Goal: Communication & Community: Participate in discussion

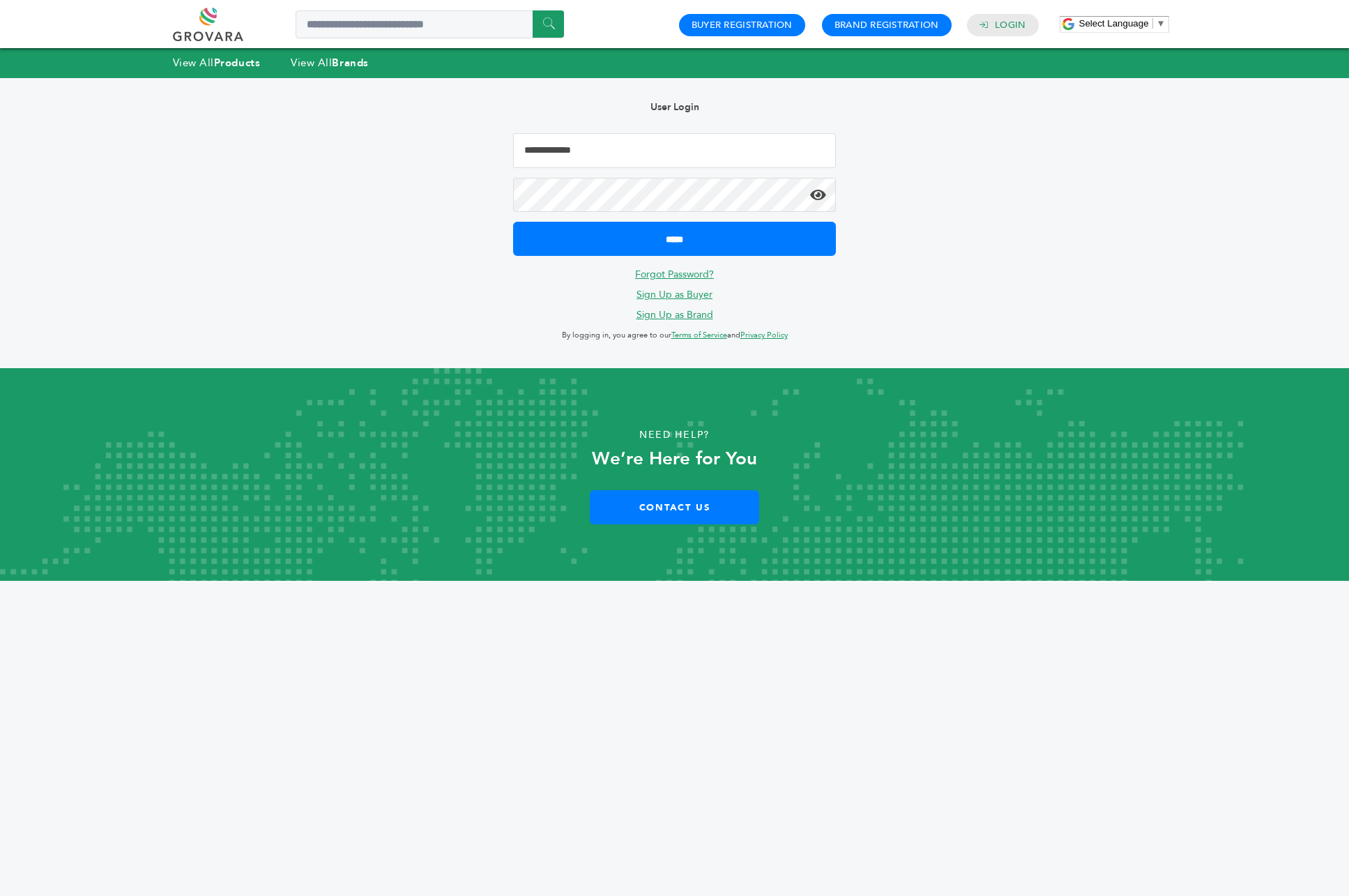
click at [670, 147] on input "Email Address" at bounding box center [675, 151] width 324 height 35
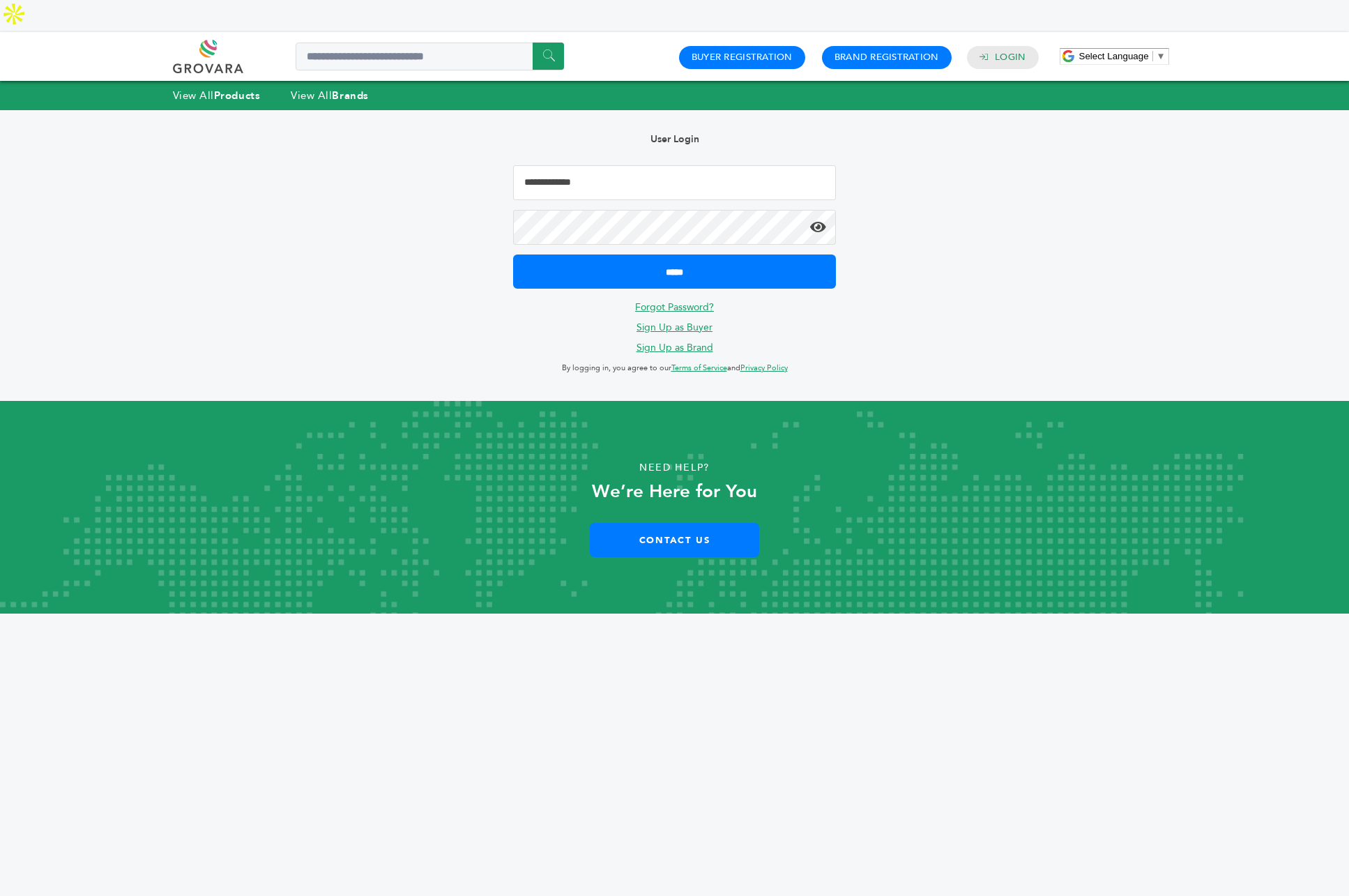
type input "**********"
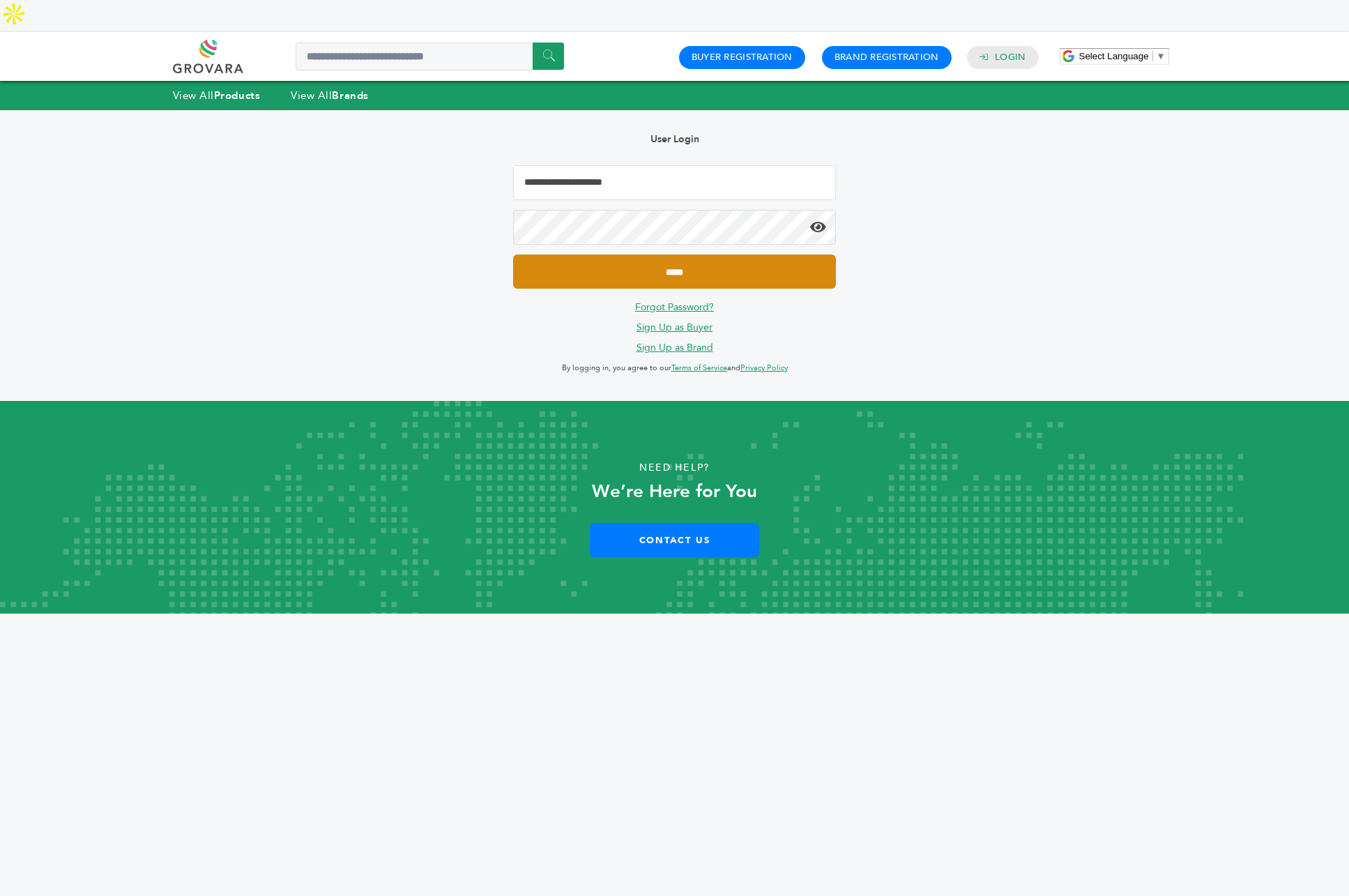
click at [685, 254] on input "*****" at bounding box center [675, 271] width 324 height 34
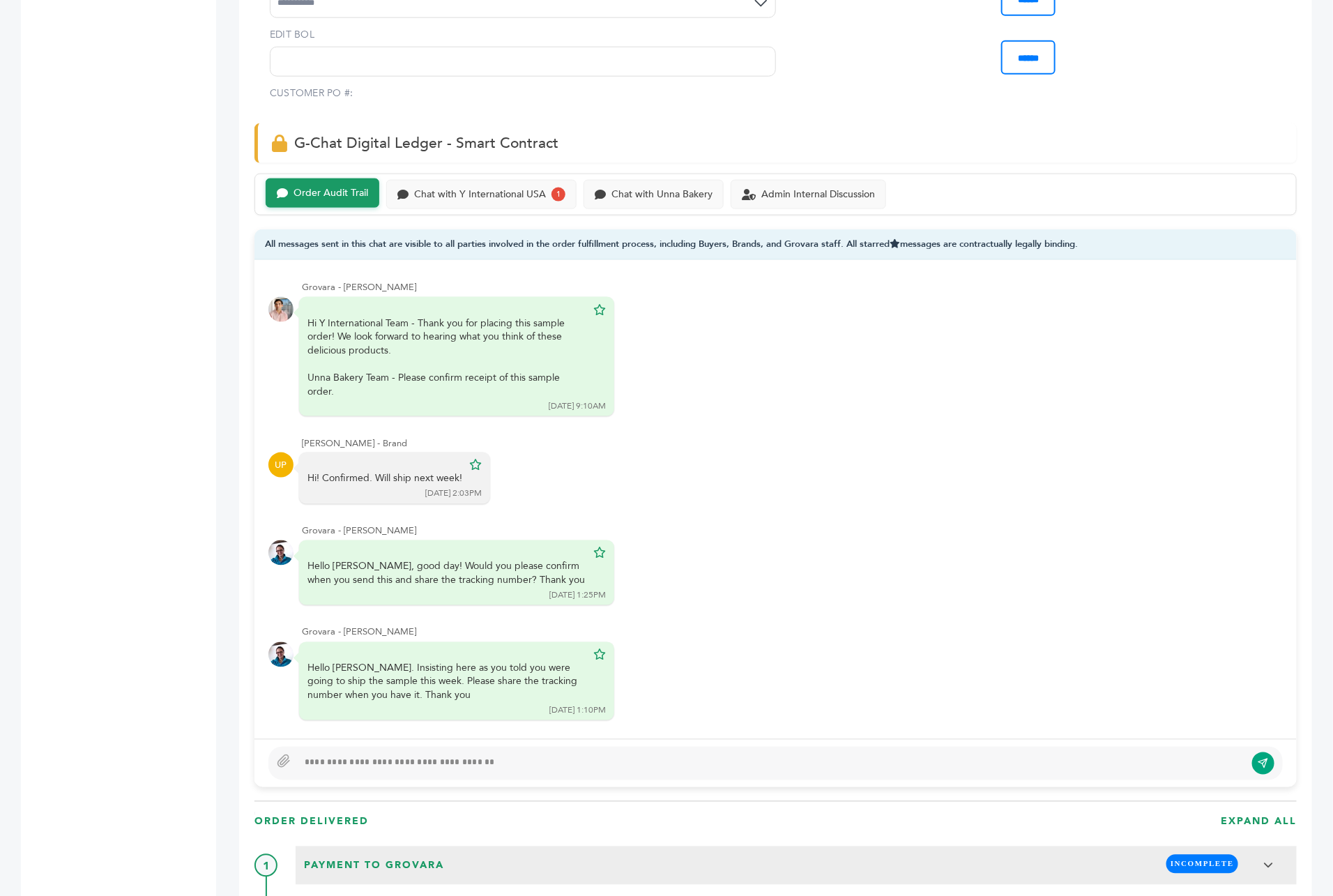
scroll to position [858, 0]
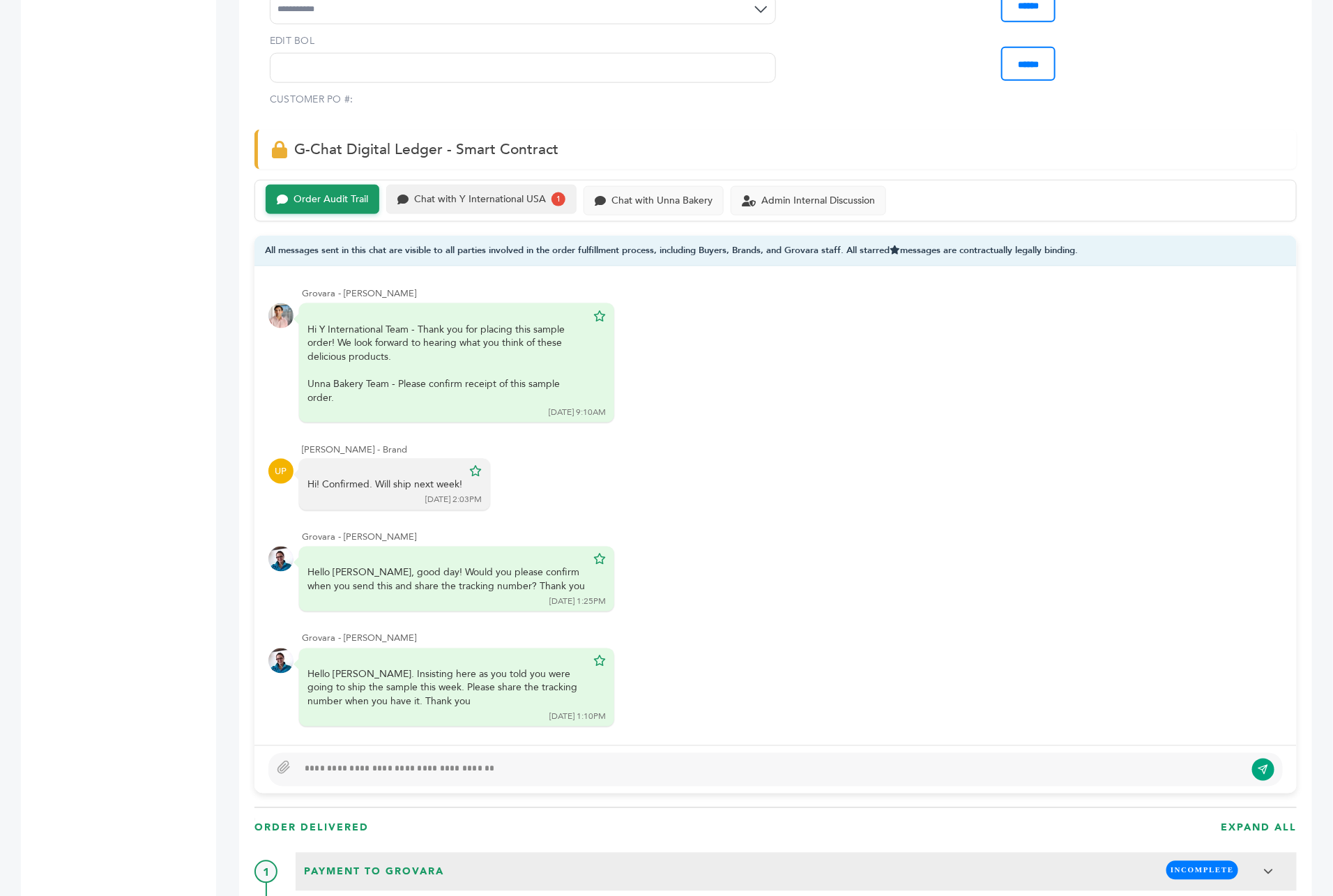
click at [525, 194] on div "Chat with Y International USA" at bounding box center [480, 200] width 132 height 12
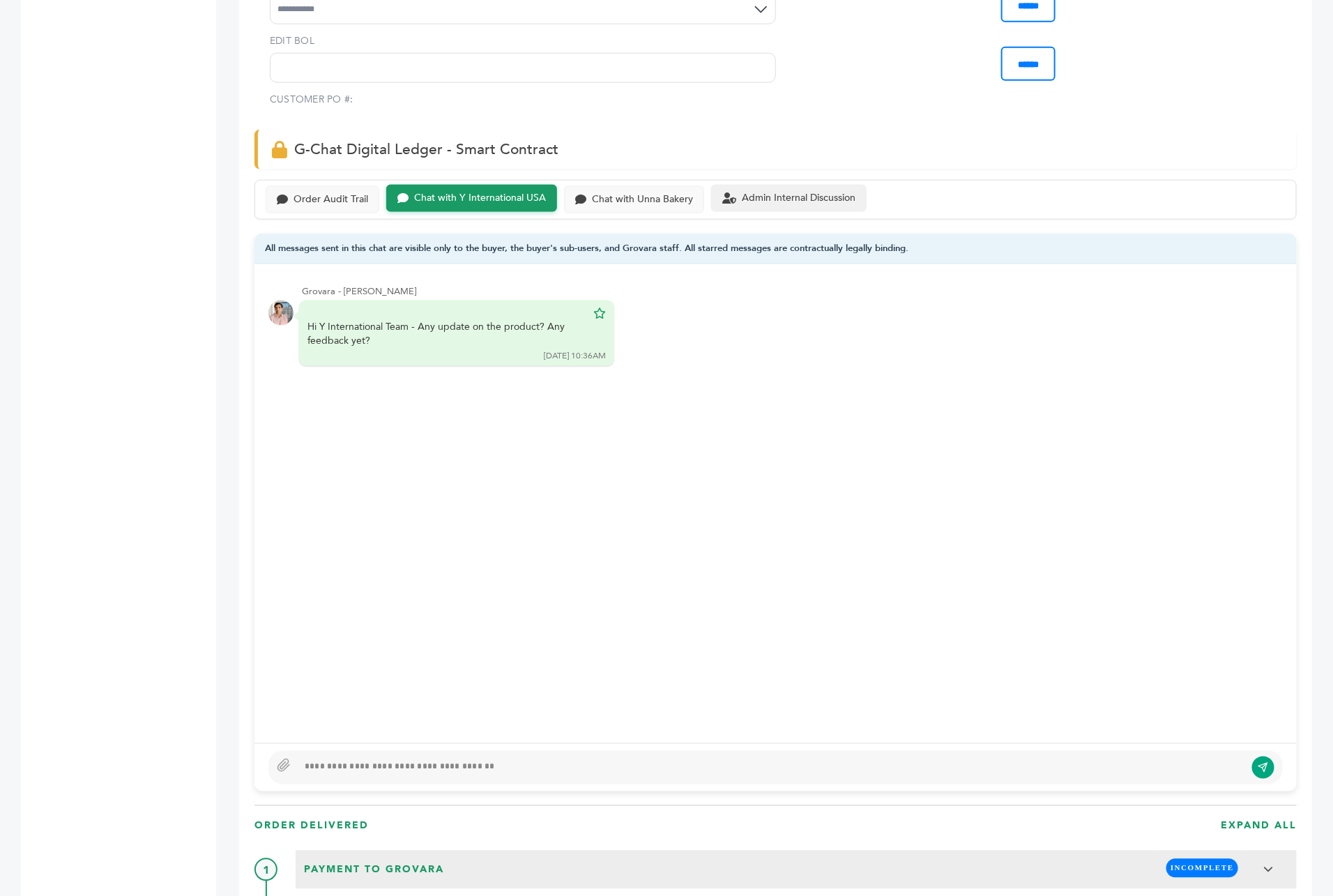
click at [799, 192] on div "Admin Internal Discussion" at bounding box center [798, 198] width 113 height 12
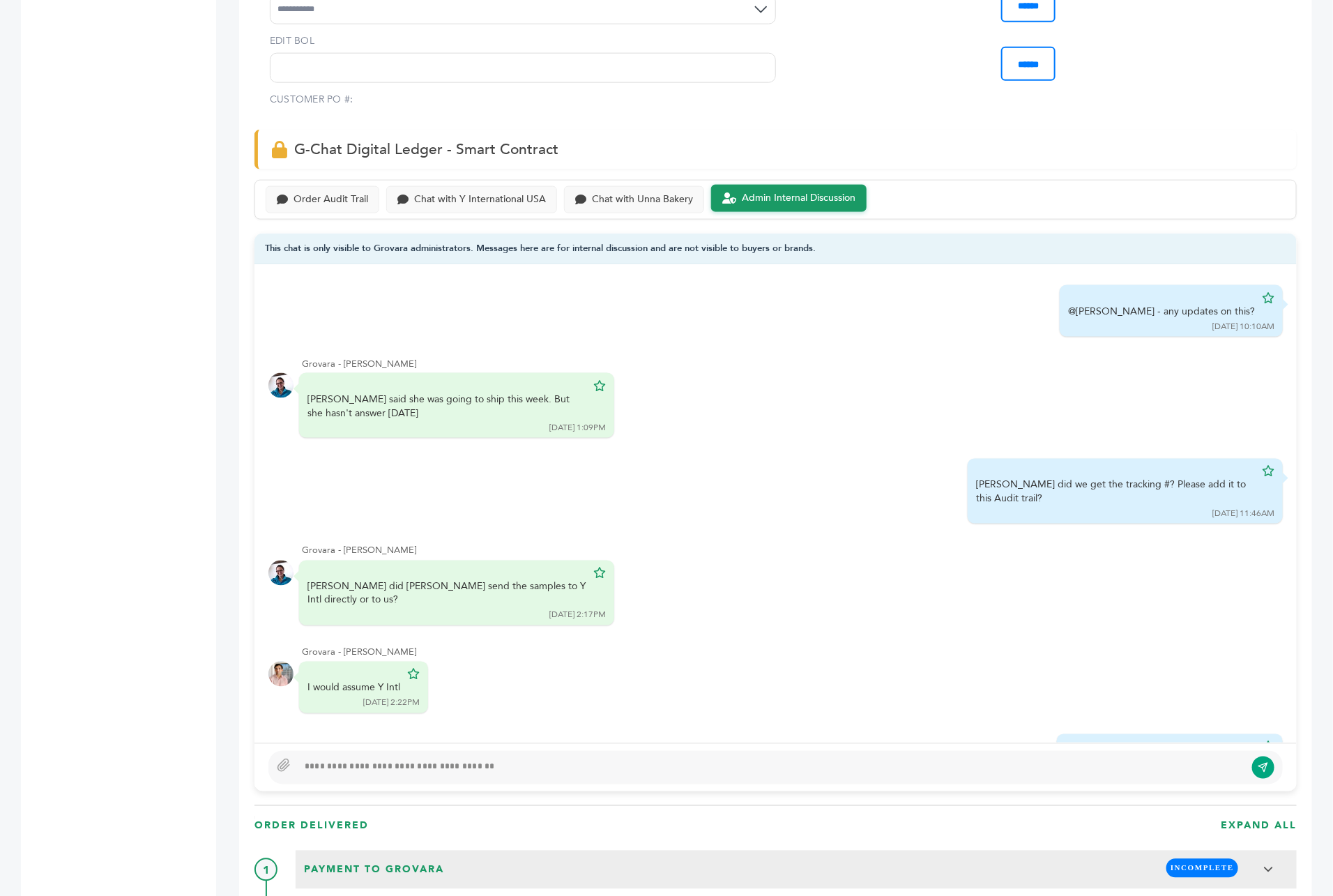
click at [455, 759] on div at bounding box center [771, 767] width 948 height 17
type textarea "**********"
click at [1259, 756] on button "submit" at bounding box center [1264, 767] width 24 height 24
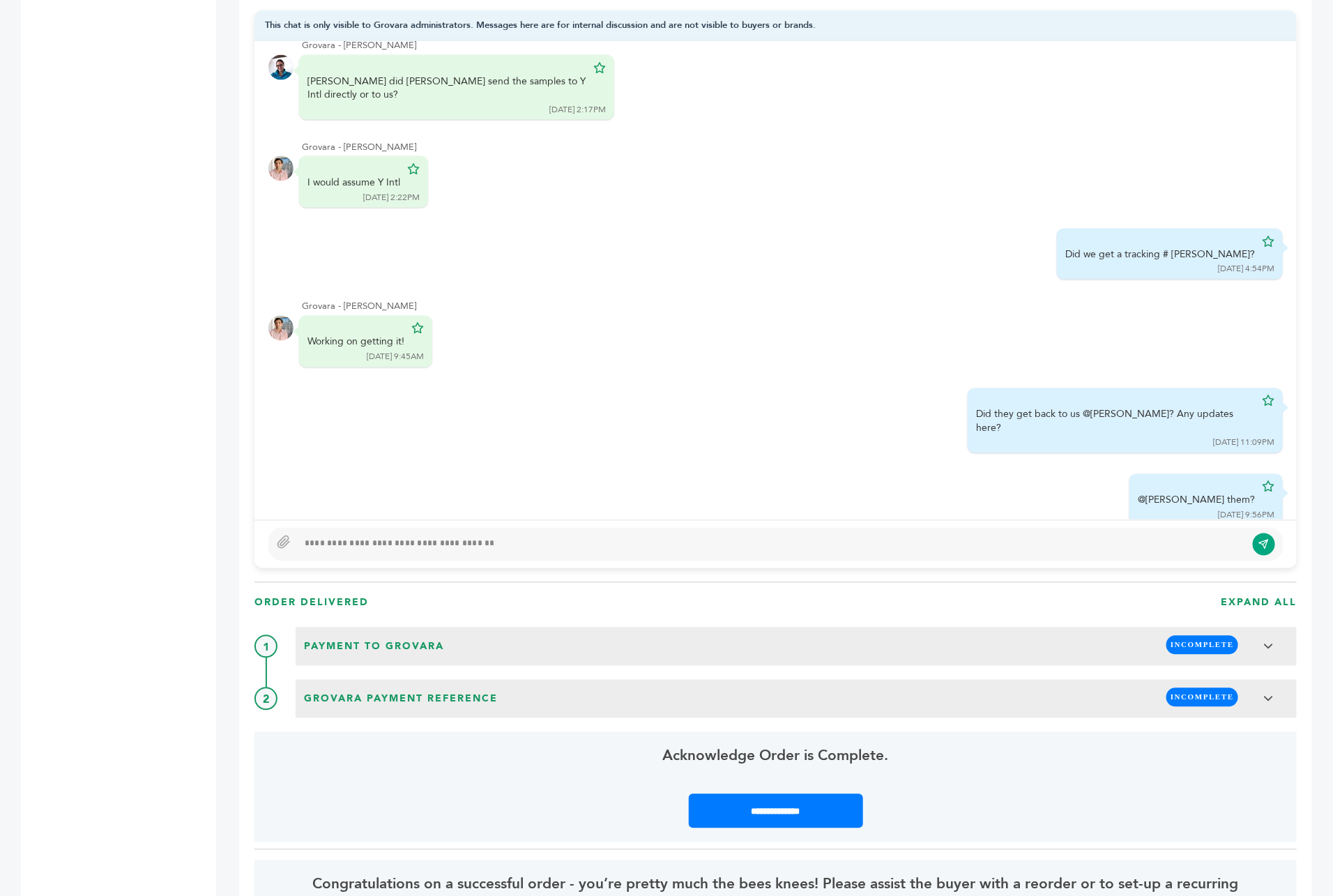
scroll to position [1082, 0]
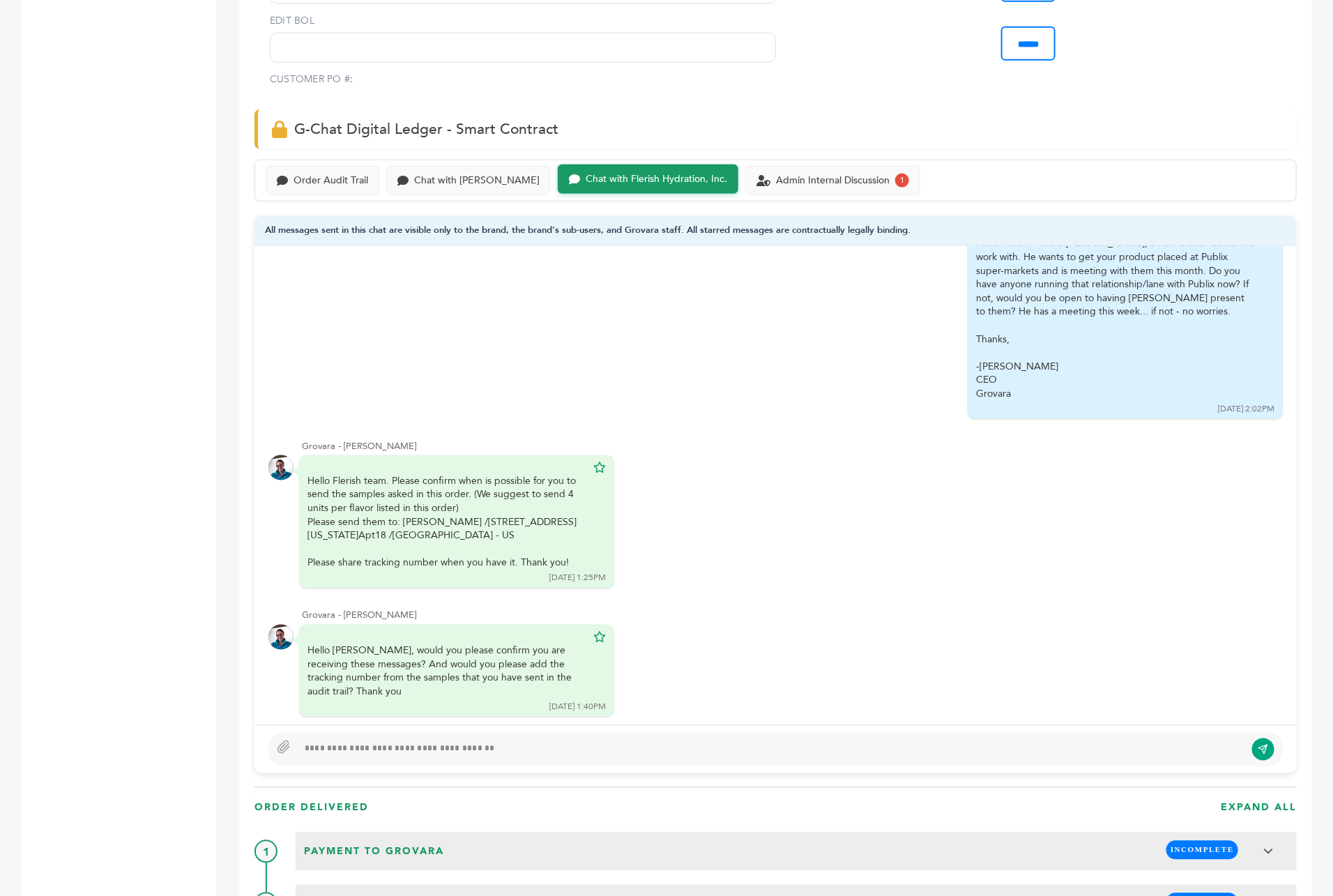
scroll to position [857, 0]
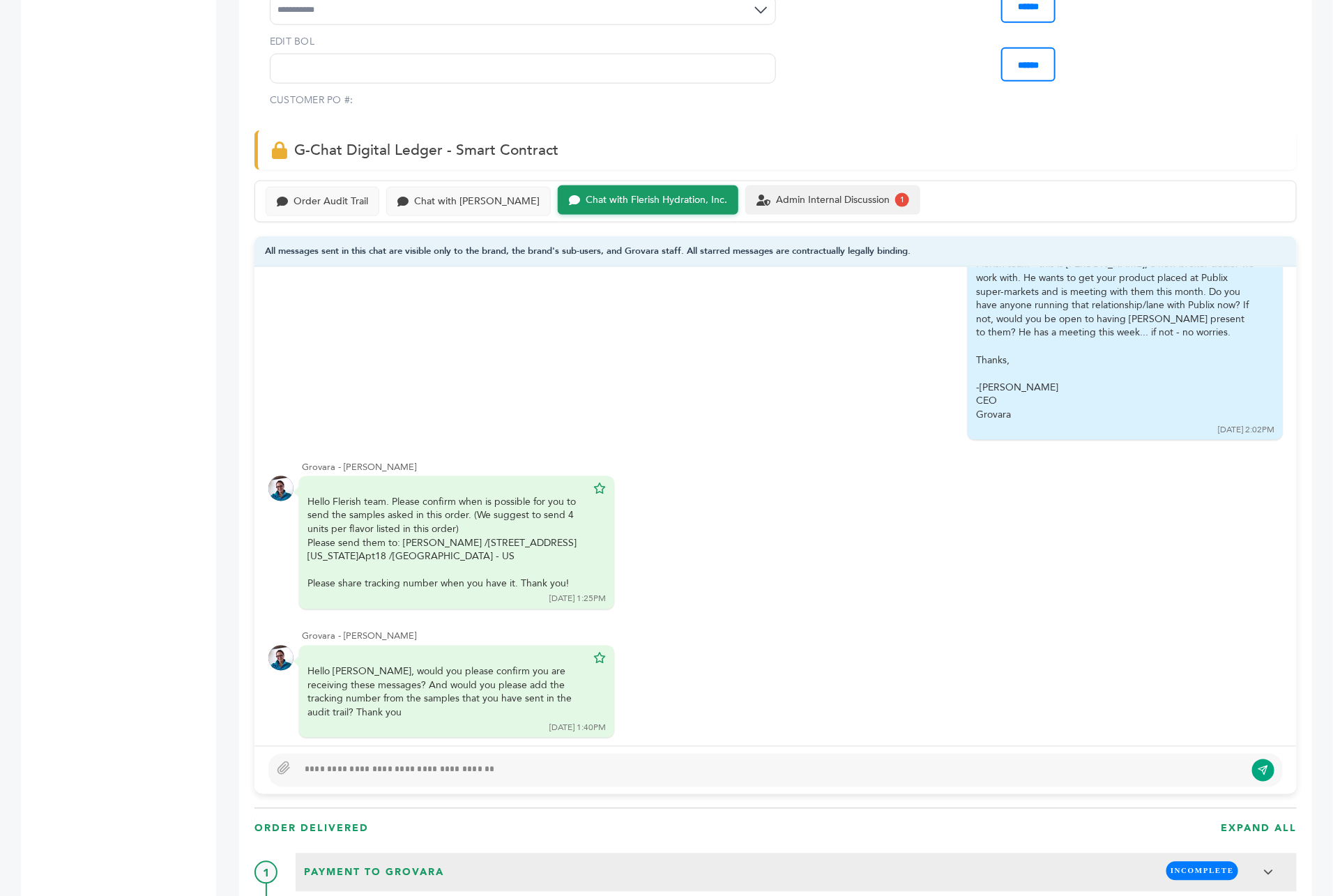
click at [776, 195] on div "Admin Internal Discussion" at bounding box center [832, 201] width 113 height 12
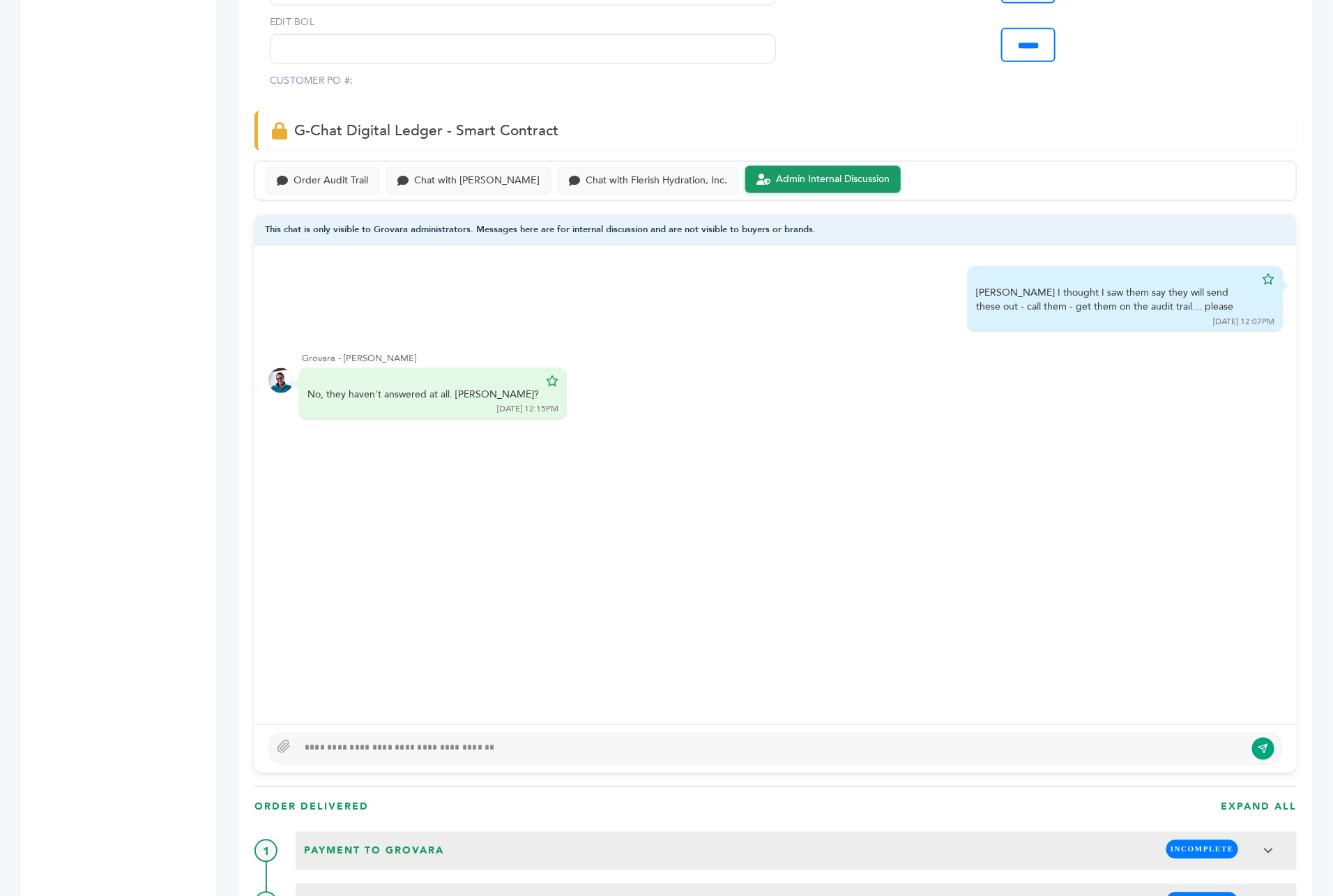
scroll to position [874, 0]
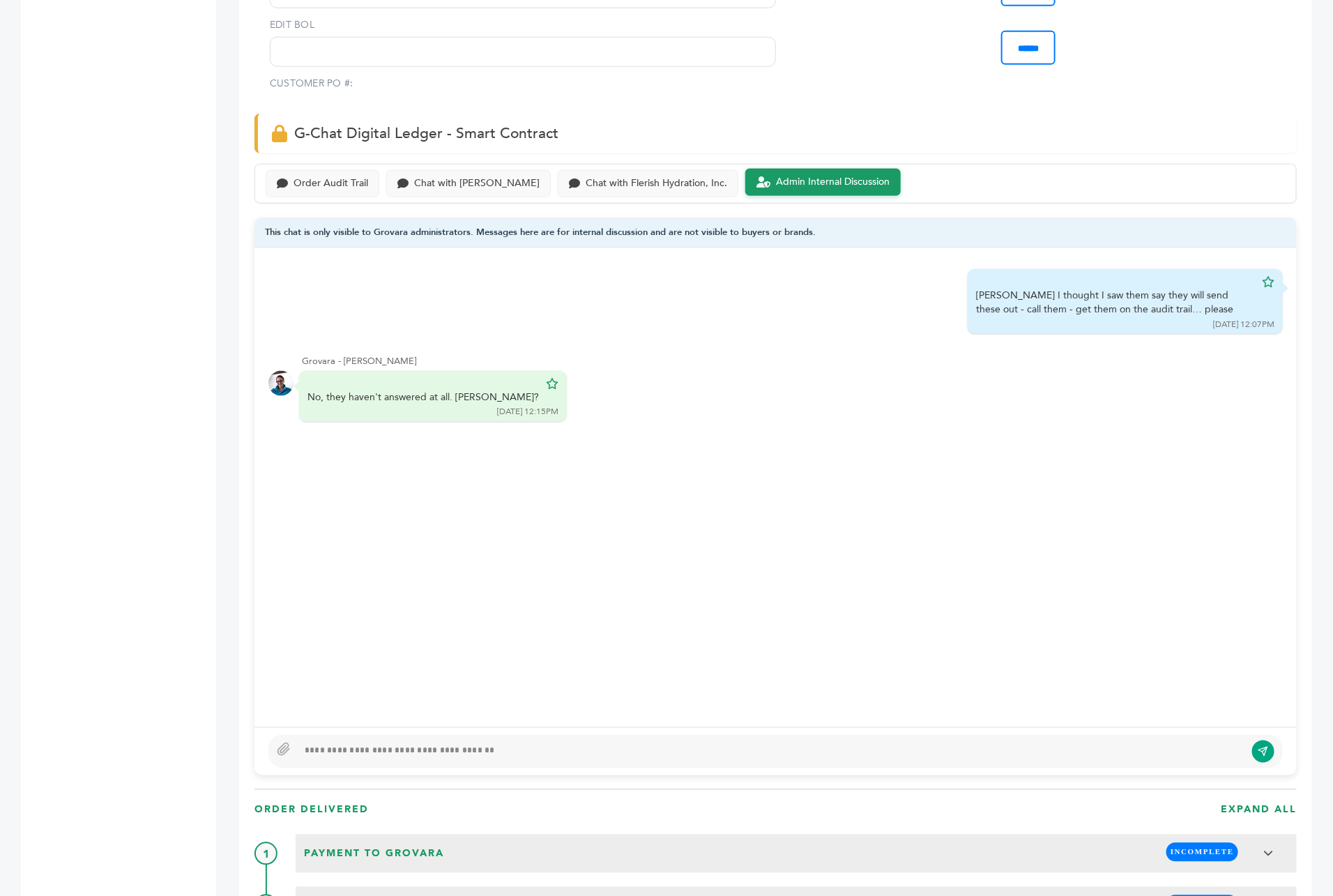
click at [396, 743] on div at bounding box center [771, 751] width 948 height 17
type textarea "**********"
click at [1272, 740] on button "submit" at bounding box center [1264, 751] width 24 height 24
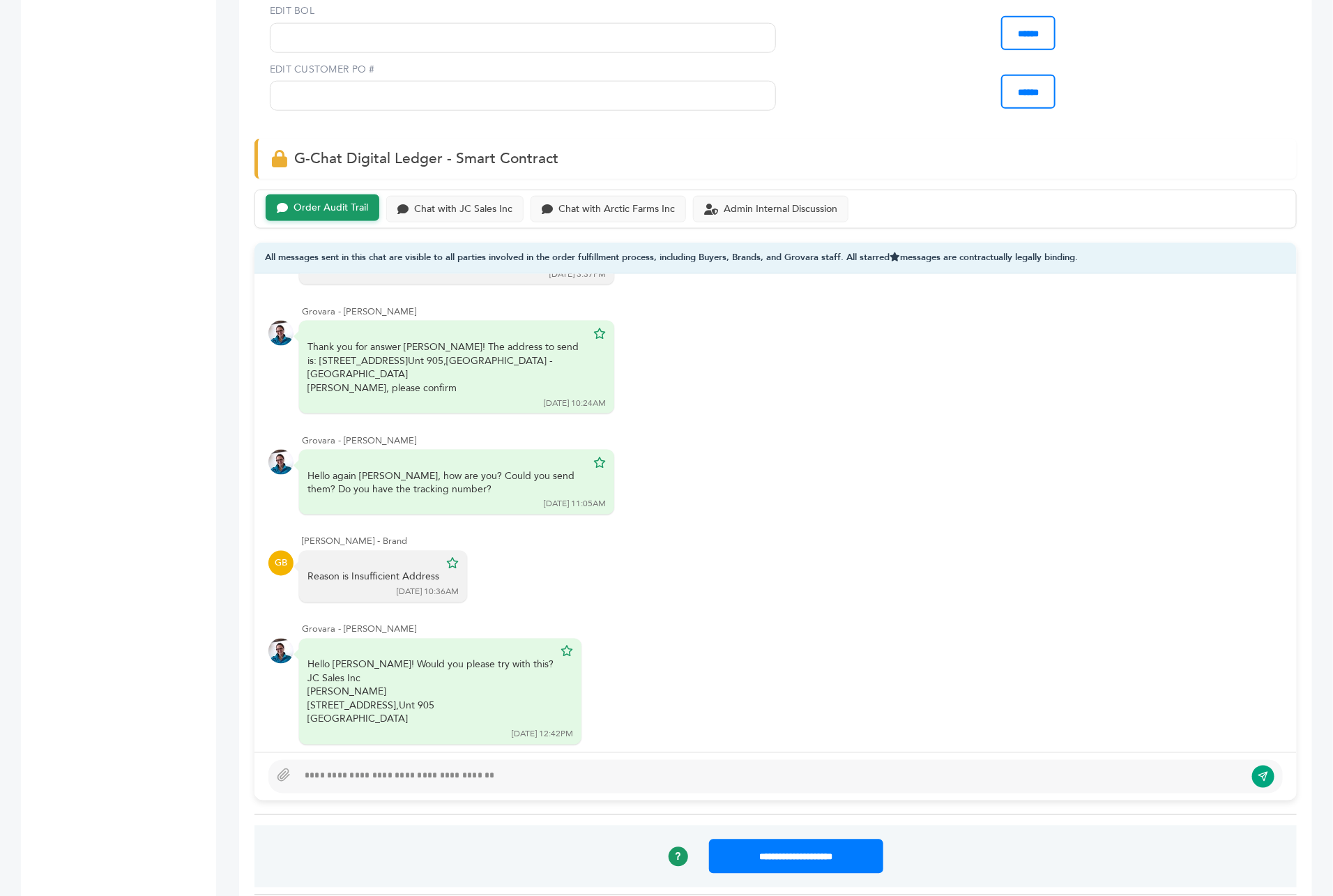
scroll to position [835, 0]
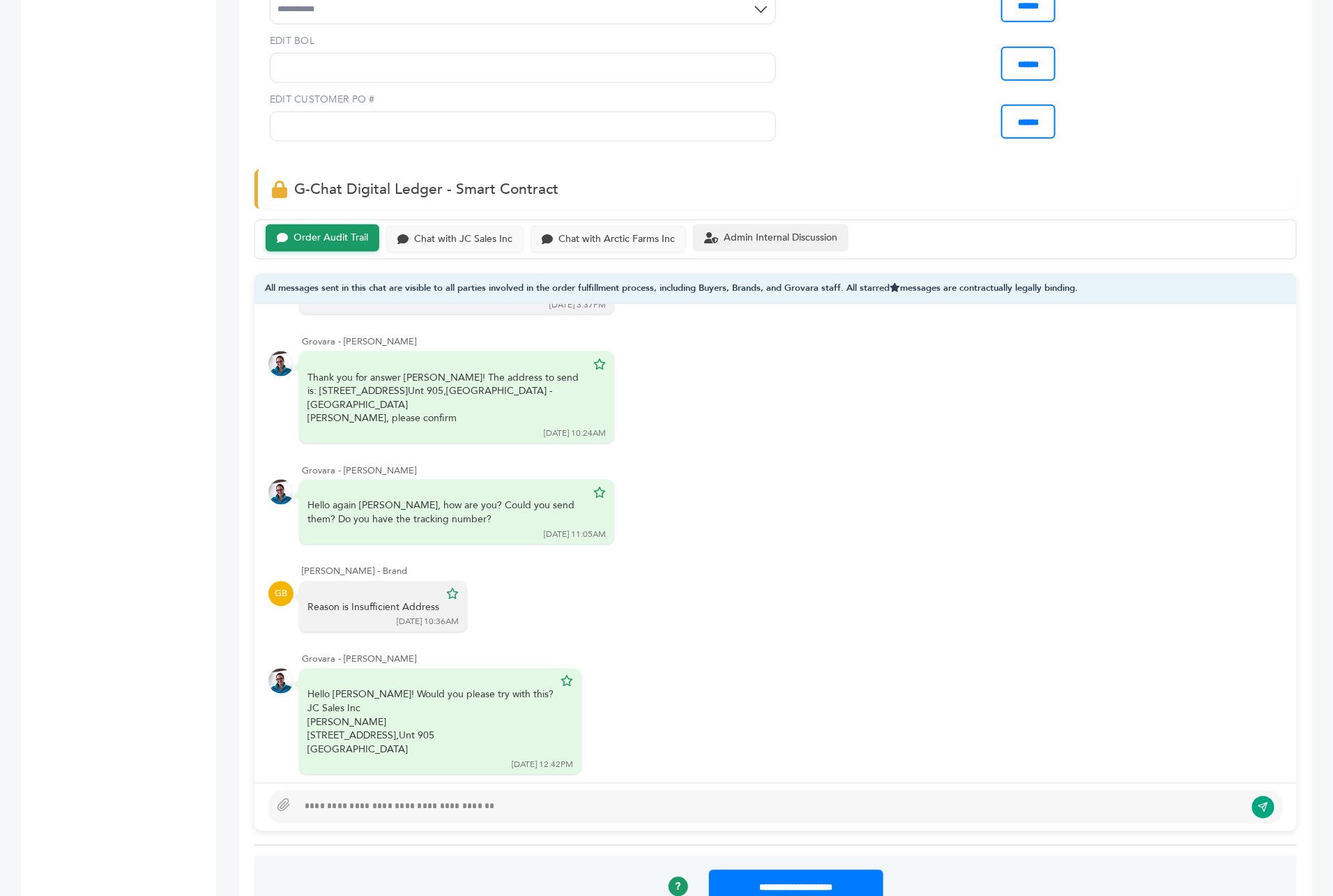
click at [774, 233] on div "Admin Internal Discussion" at bounding box center [780, 239] width 113 height 12
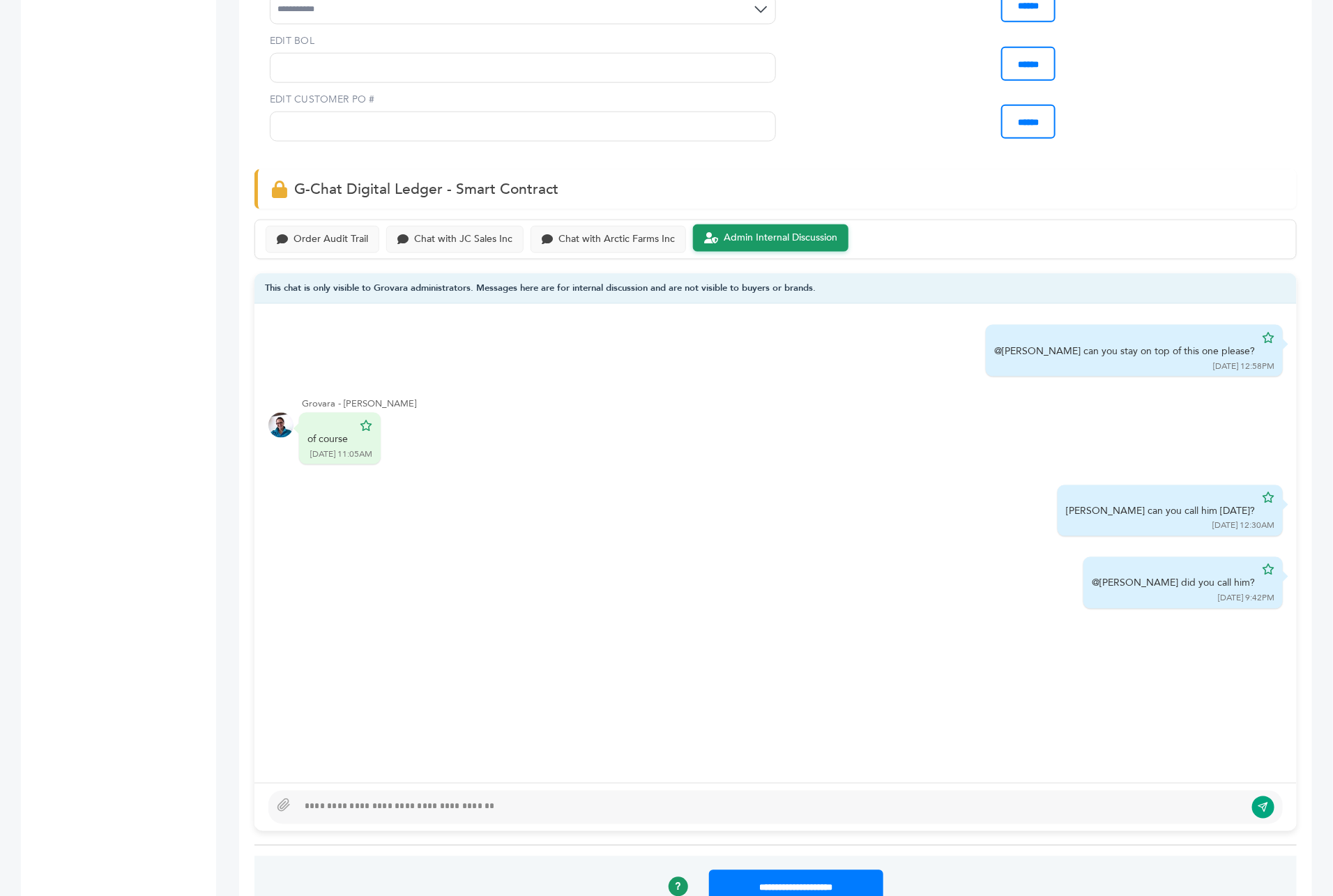
click at [480, 791] on div at bounding box center [776, 807] width 1014 height 33
type textarea "**********"
click at [1251, 791] on div "**********" at bounding box center [776, 807] width 1015 height 33
click at [1264, 795] on button "submit" at bounding box center [1264, 806] width 24 height 24
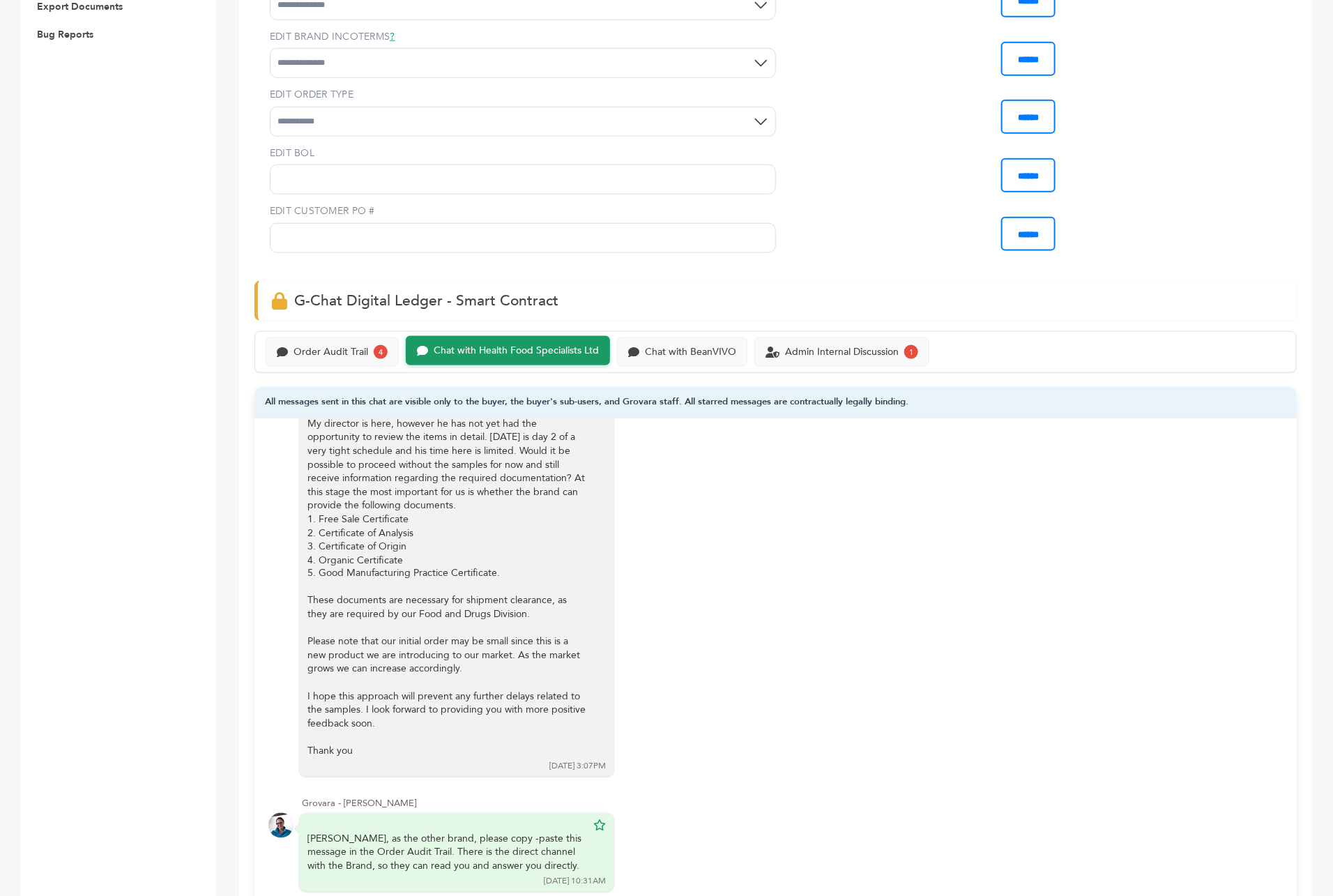
scroll to position [1003, 0]
click at [356, 345] on div "Order Audit Trail" at bounding box center [330, 351] width 75 height 12
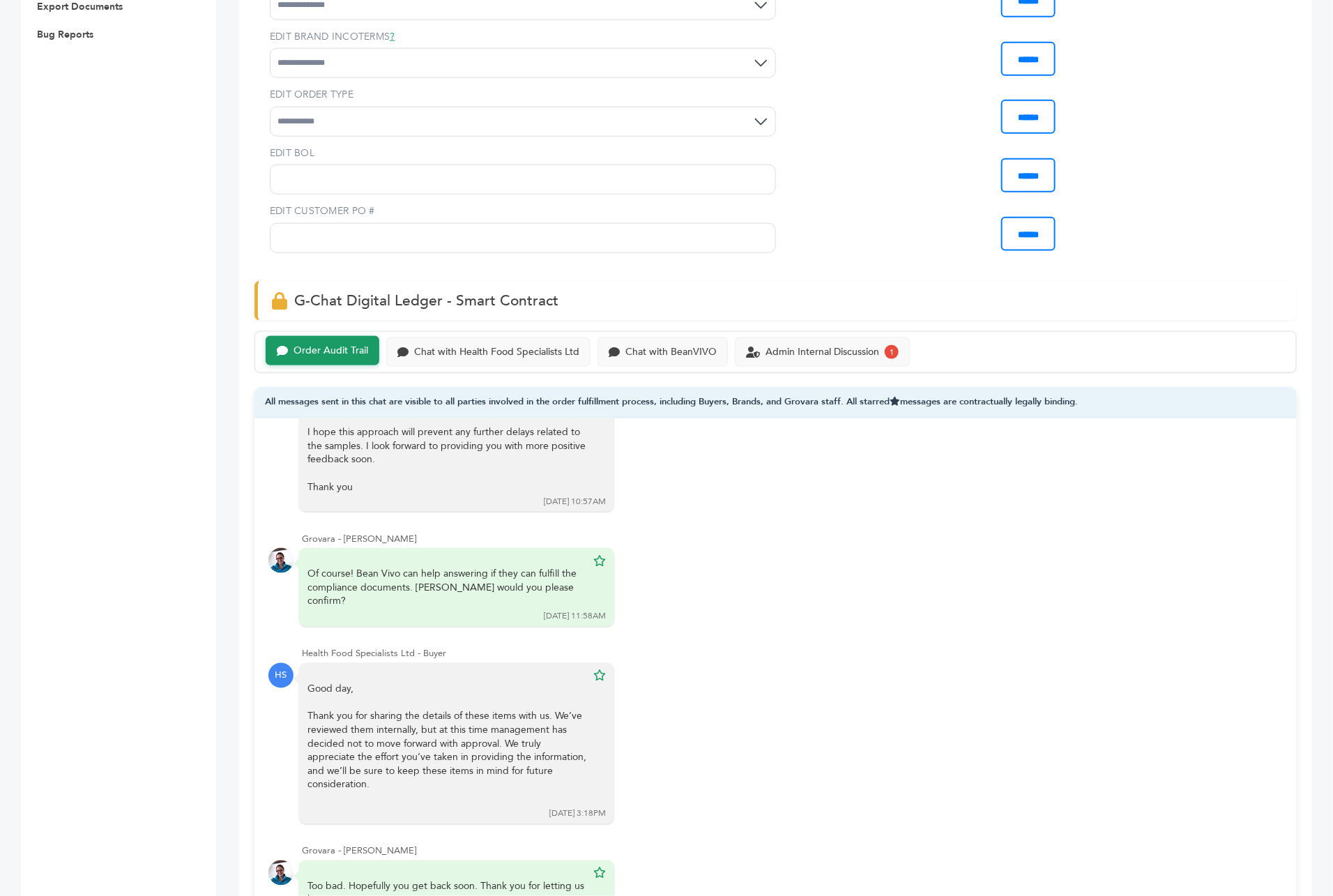
scroll to position [954, 0]
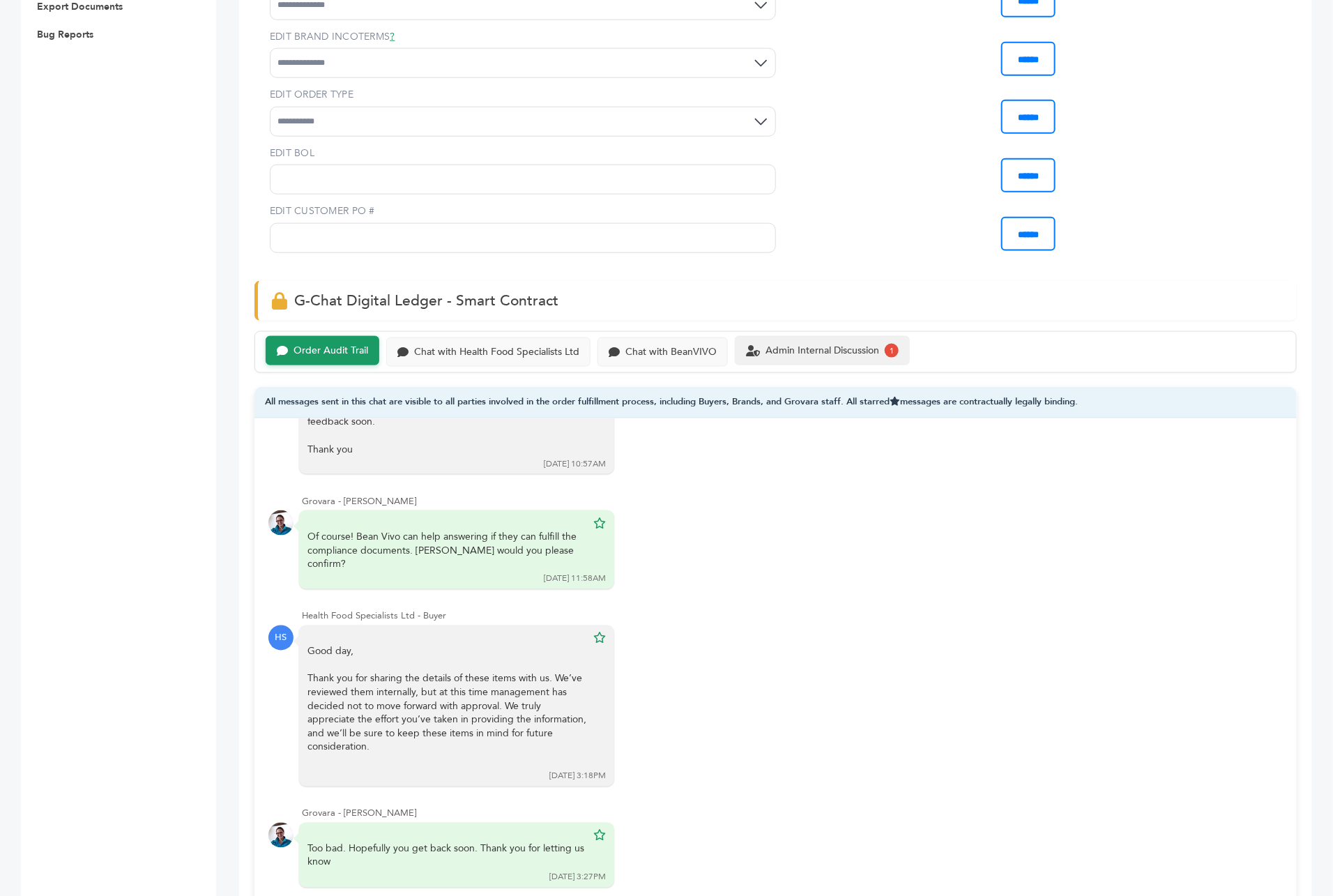
click at [795, 345] on div "Admin Internal Discussion" at bounding box center [821, 351] width 113 height 12
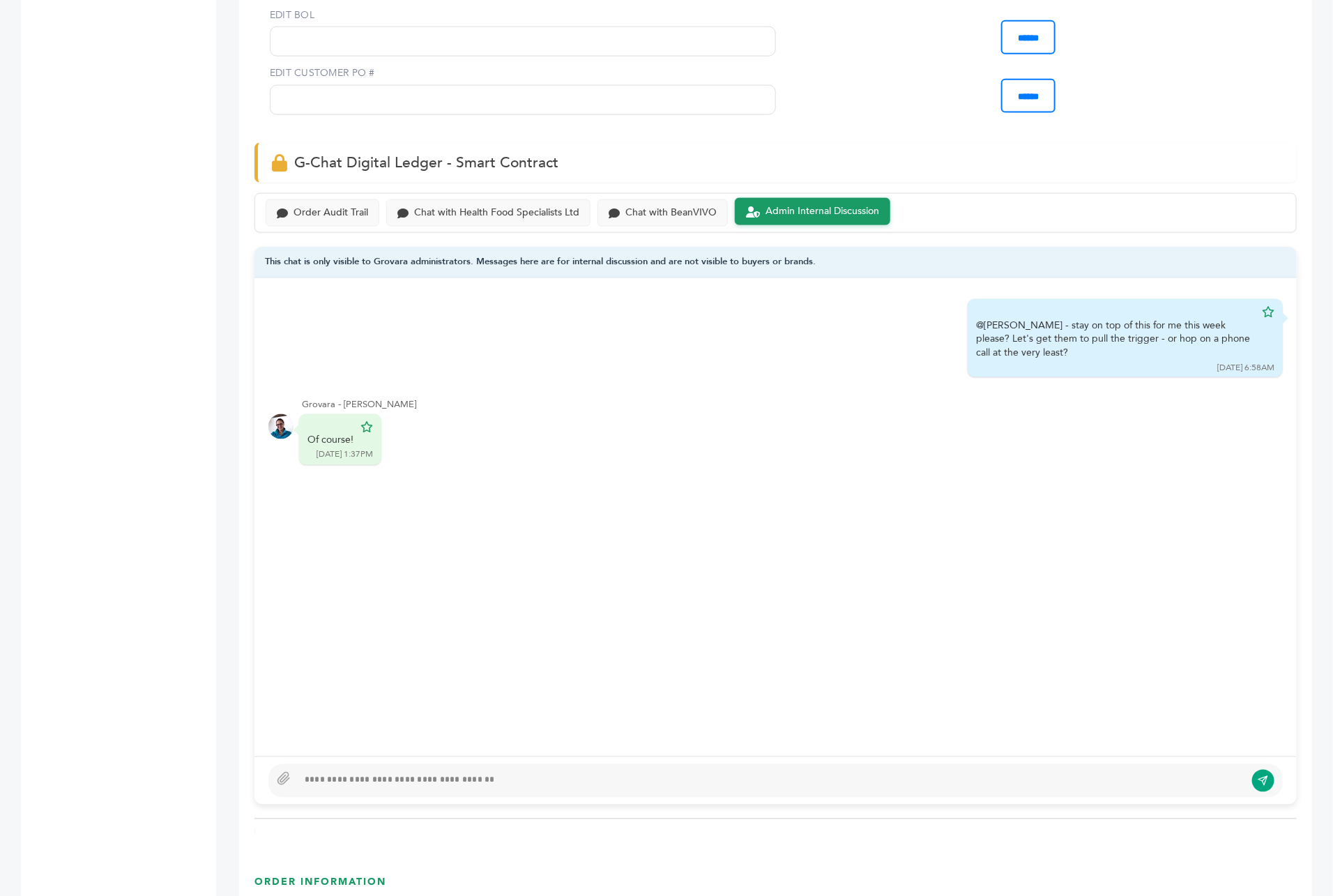
scroll to position [875, 0]
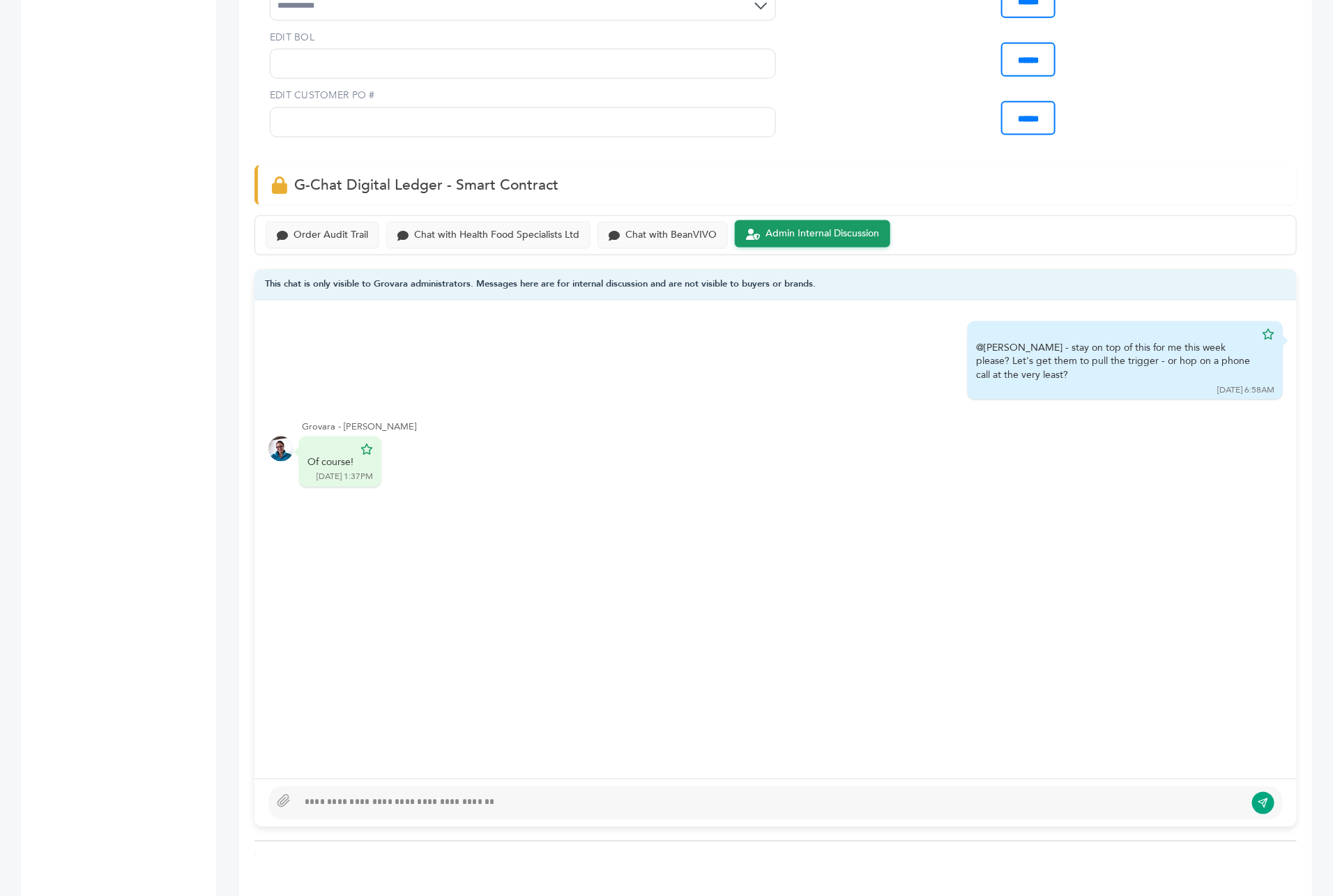
click at [517, 795] on div at bounding box center [771, 803] width 948 height 17
type textarea "**********"
click at [1258, 798] on icon "submit" at bounding box center [1264, 804] width 11 height 12
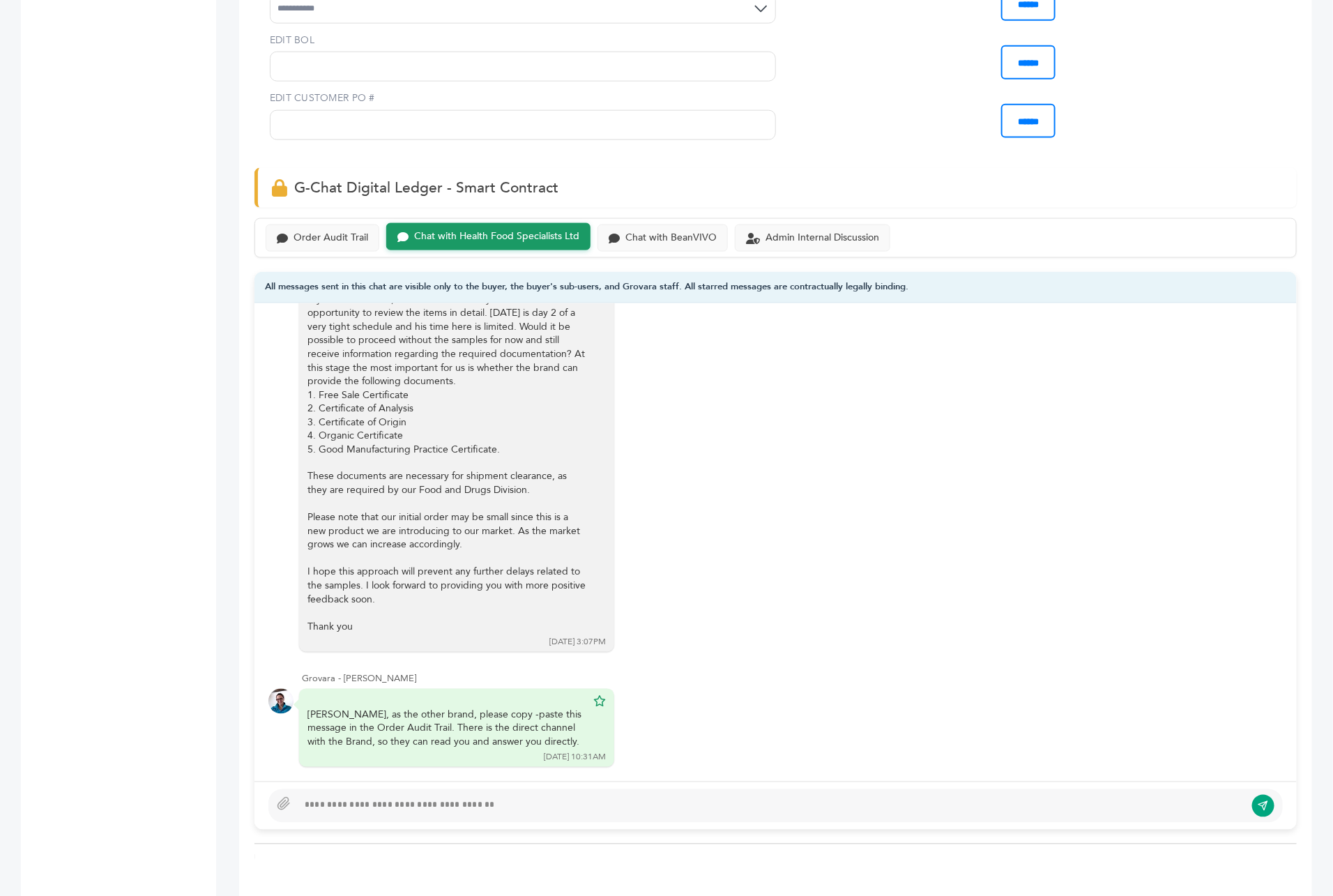
scroll to position [835, 0]
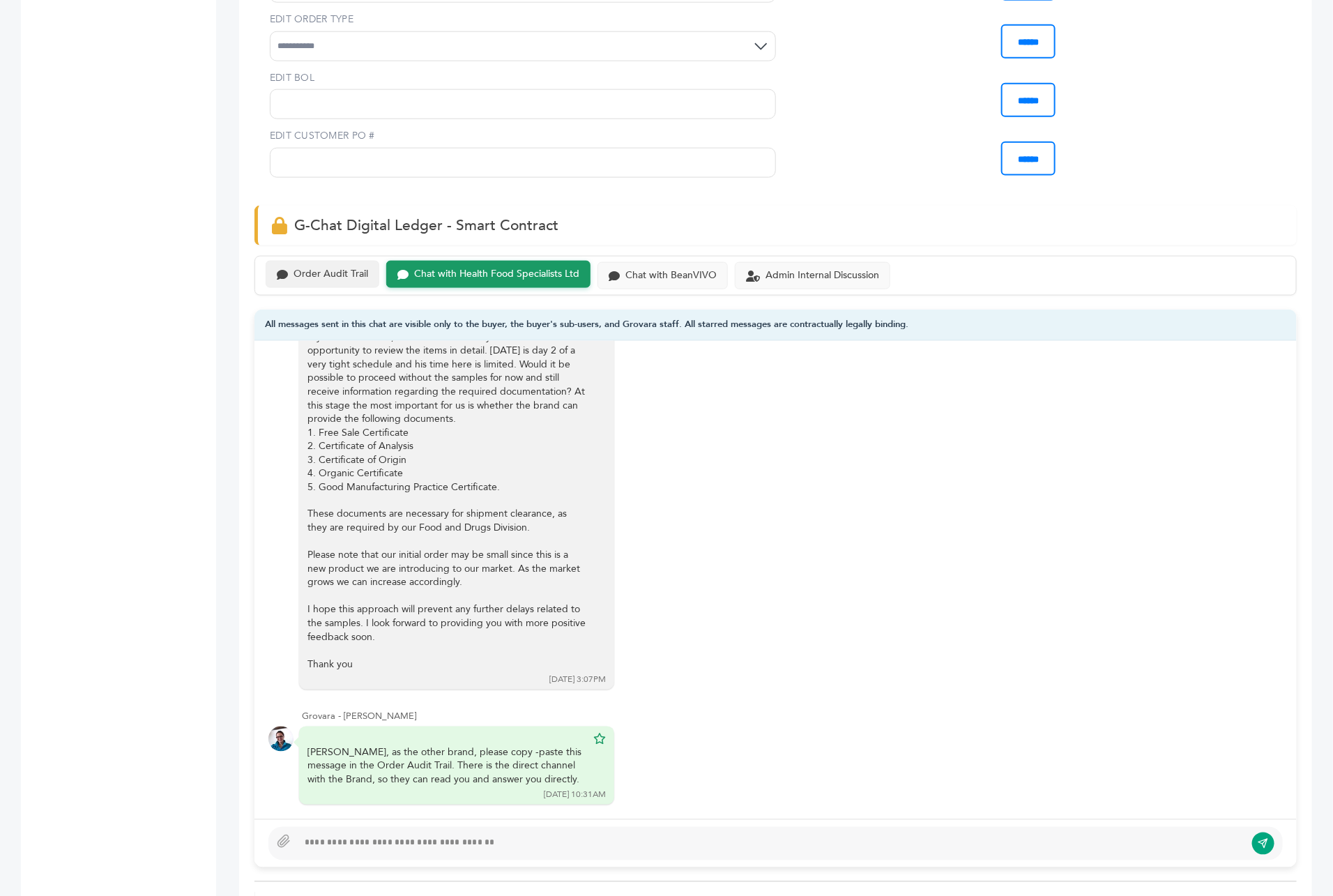
click at [353, 269] on div "Order Audit Trail" at bounding box center [330, 275] width 75 height 12
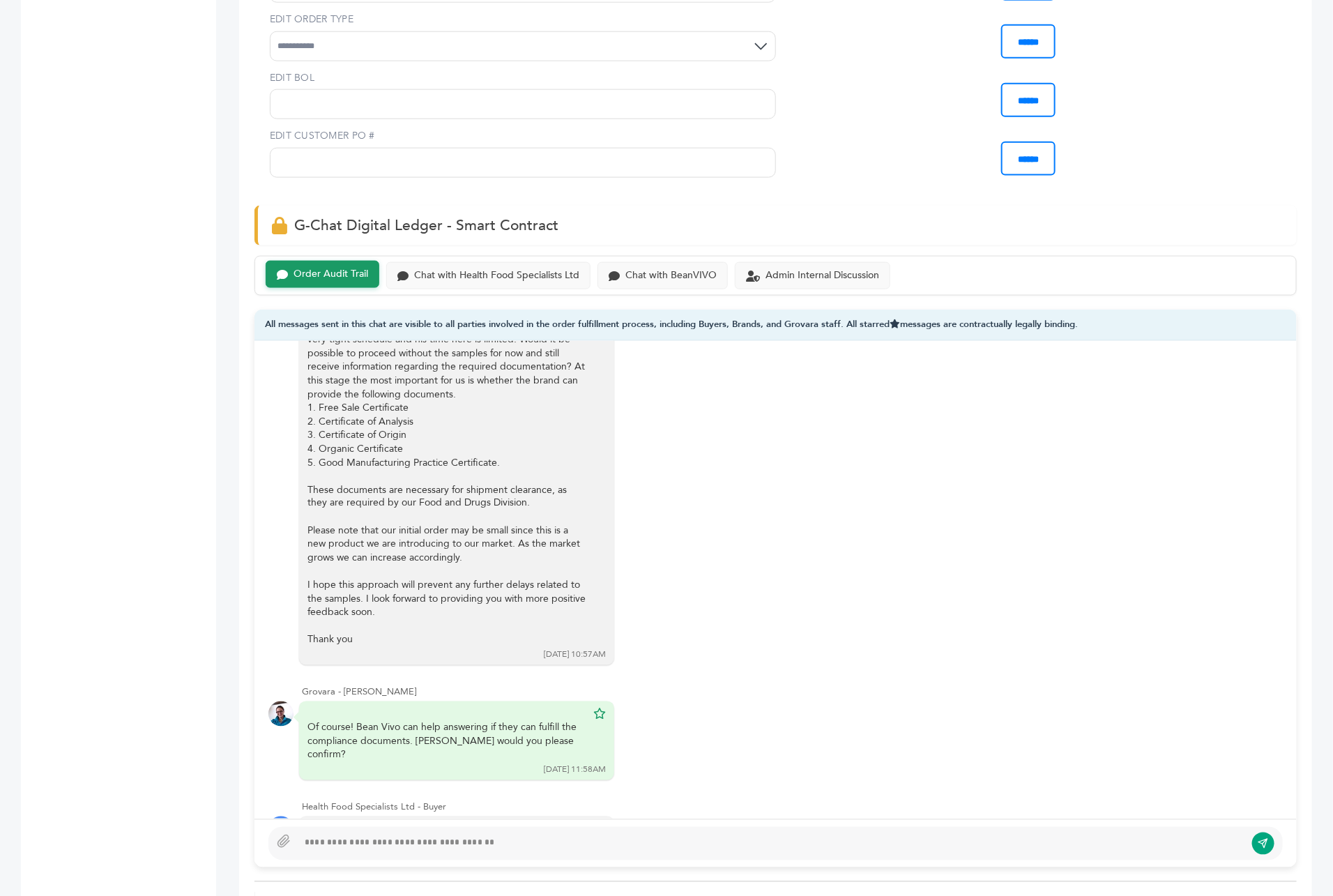
scroll to position [954, 0]
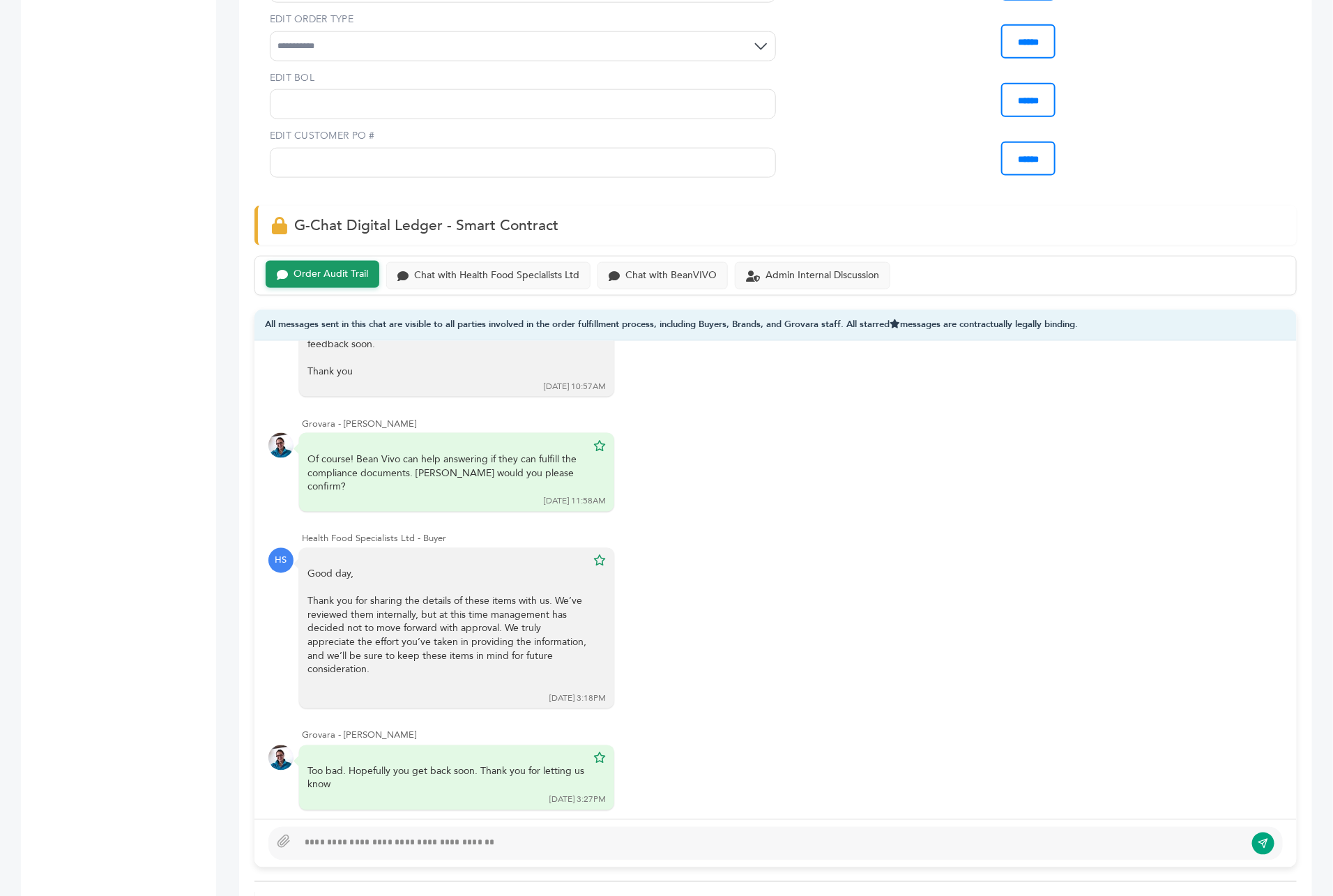
click at [156, 389] on div "Peter Groverman - 2014 login(s) Sample Orders (1058) Purchase Order (1032) Requ…" at bounding box center [108, 749] width 175 height 2859
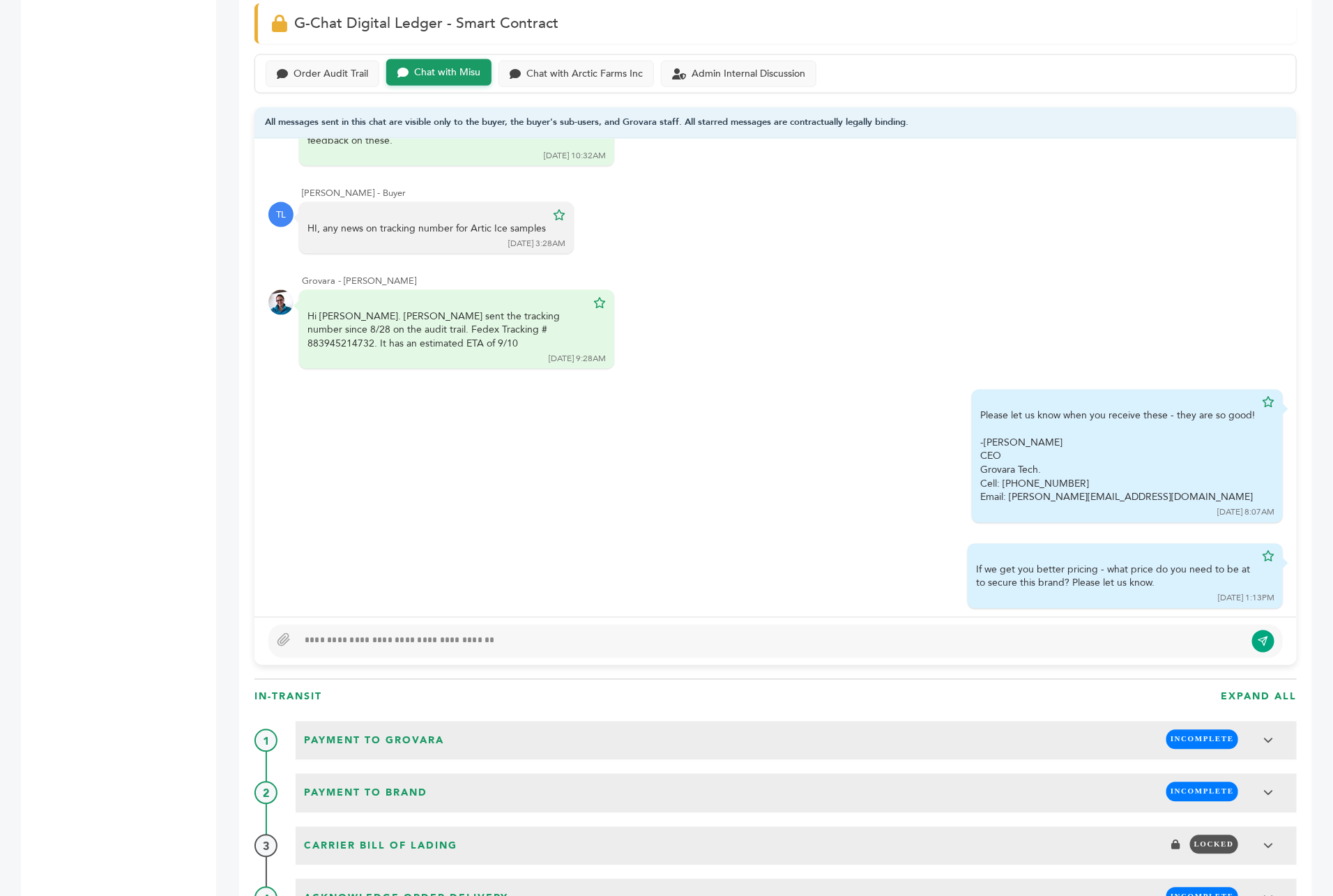
scroll to position [919, 0]
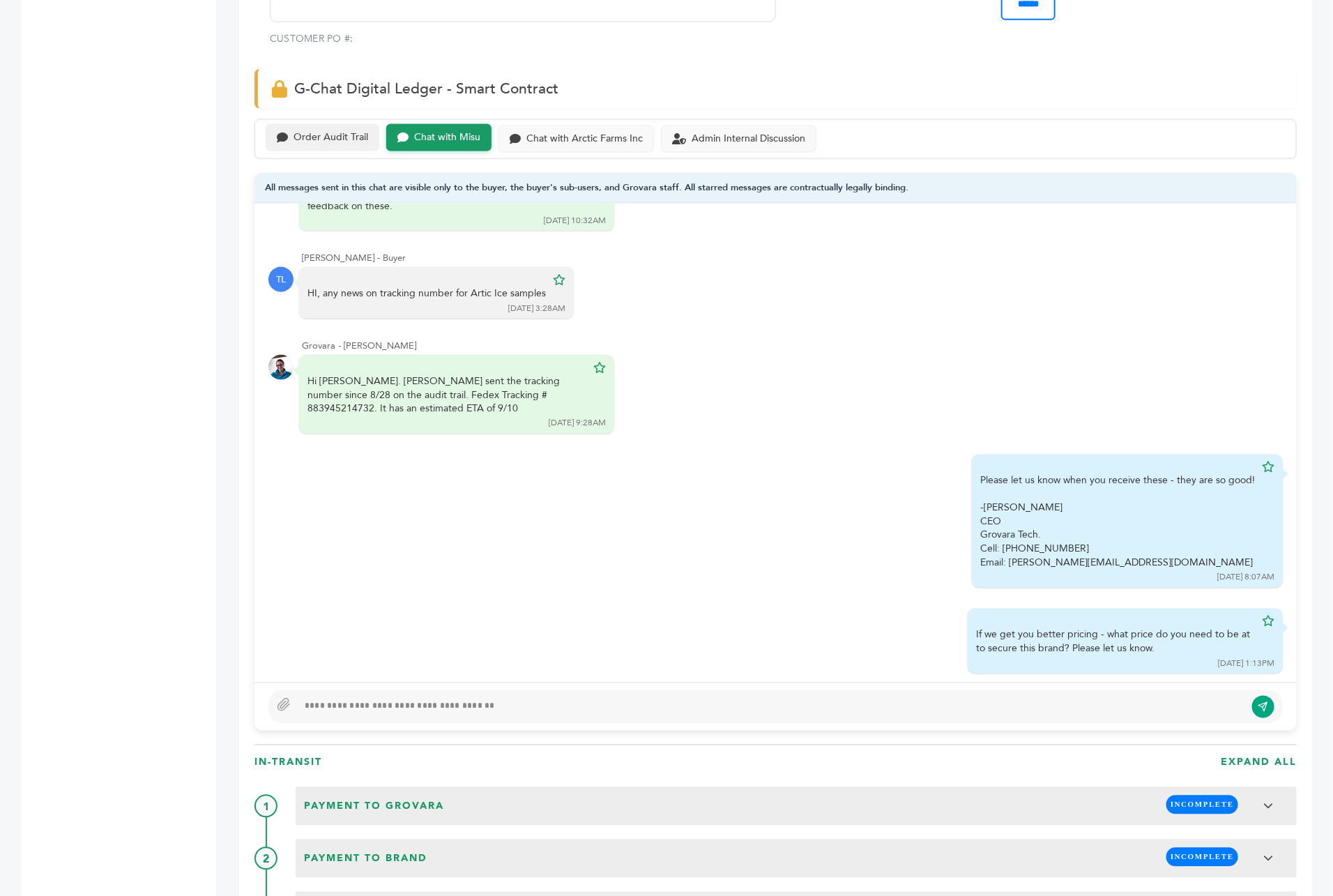
click at [339, 132] on div "Order Audit Trail" at bounding box center [330, 138] width 75 height 12
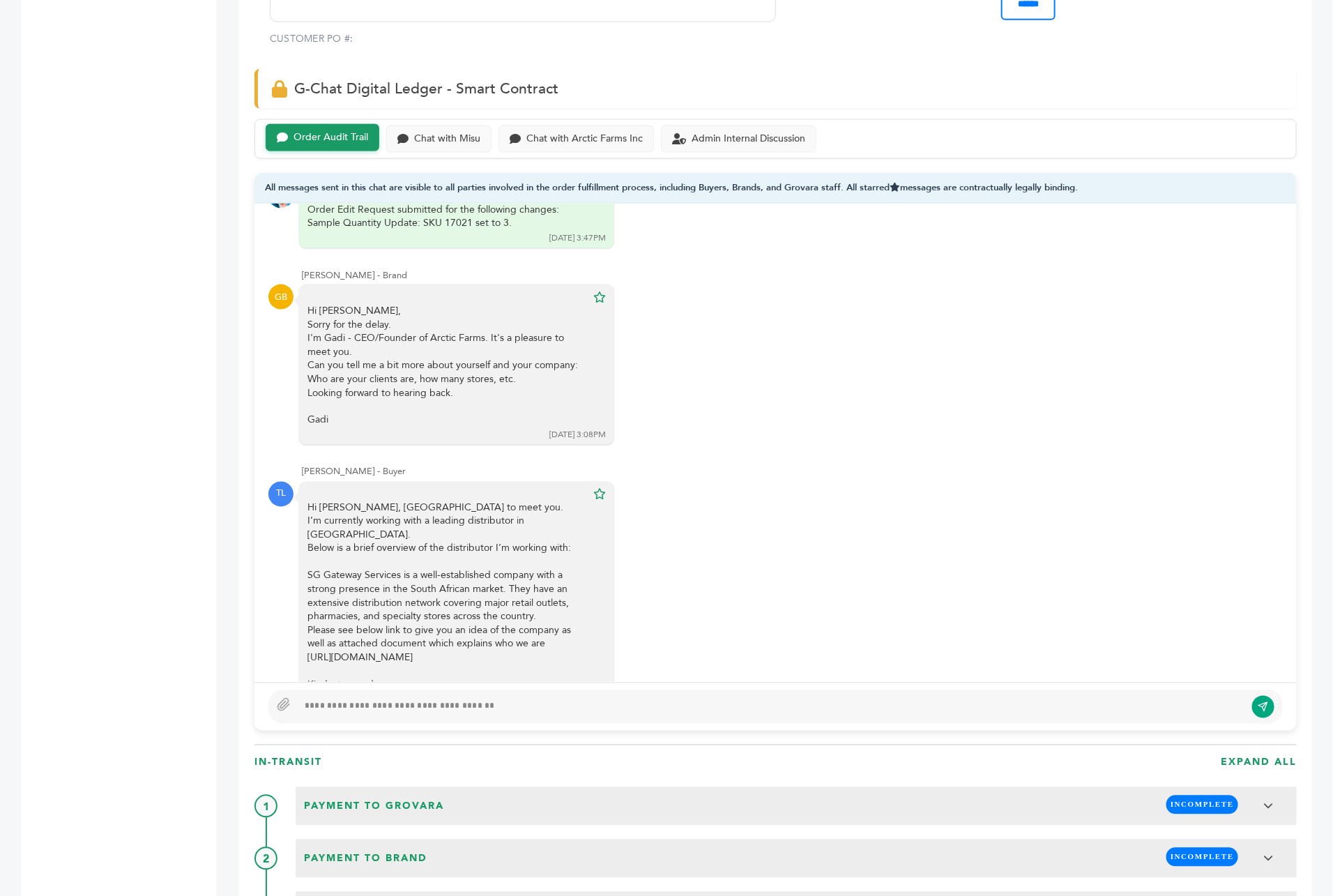
scroll to position [690, 0]
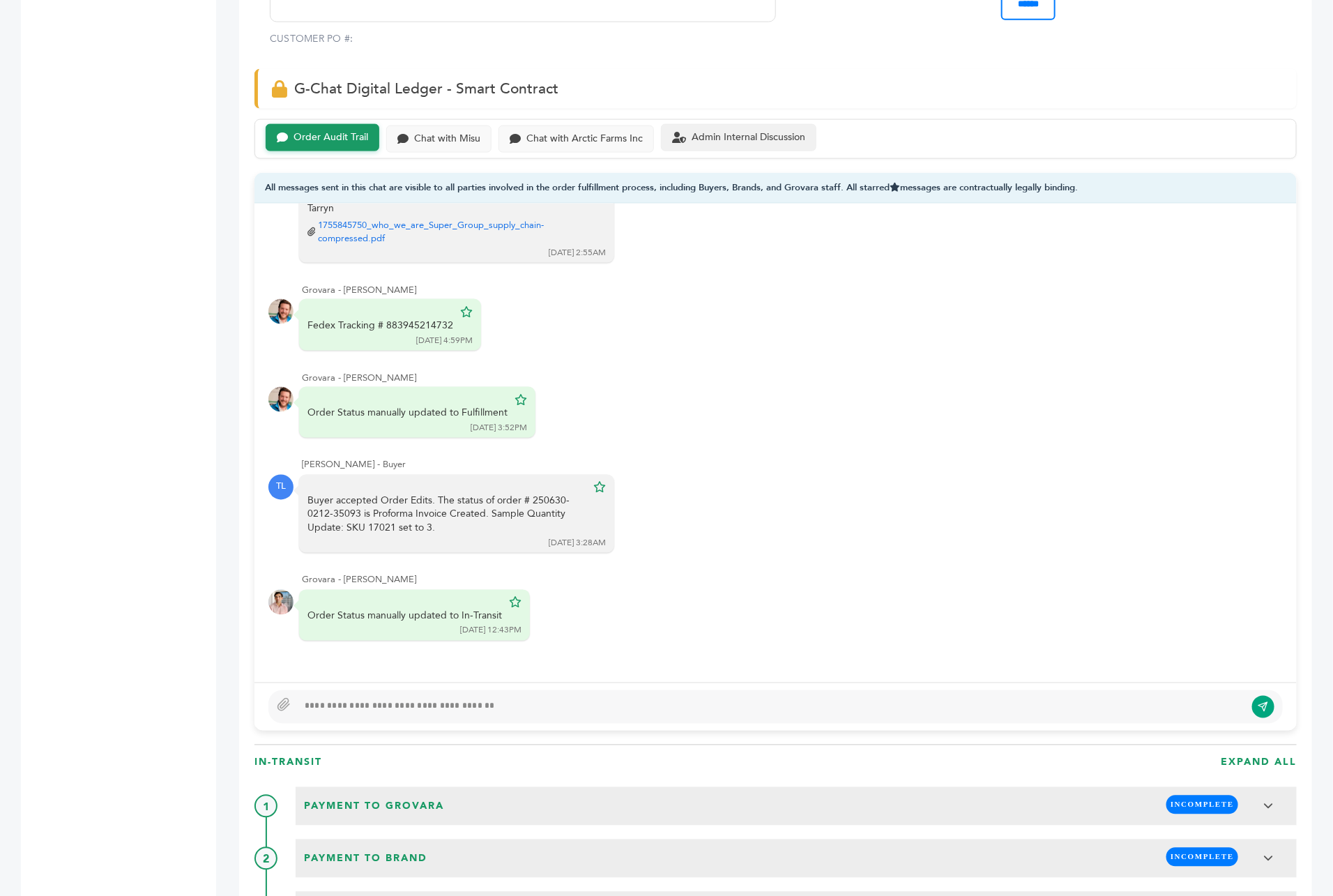
click at [762, 132] on div "Admin Internal Discussion" at bounding box center [748, 138] width 113 height 12
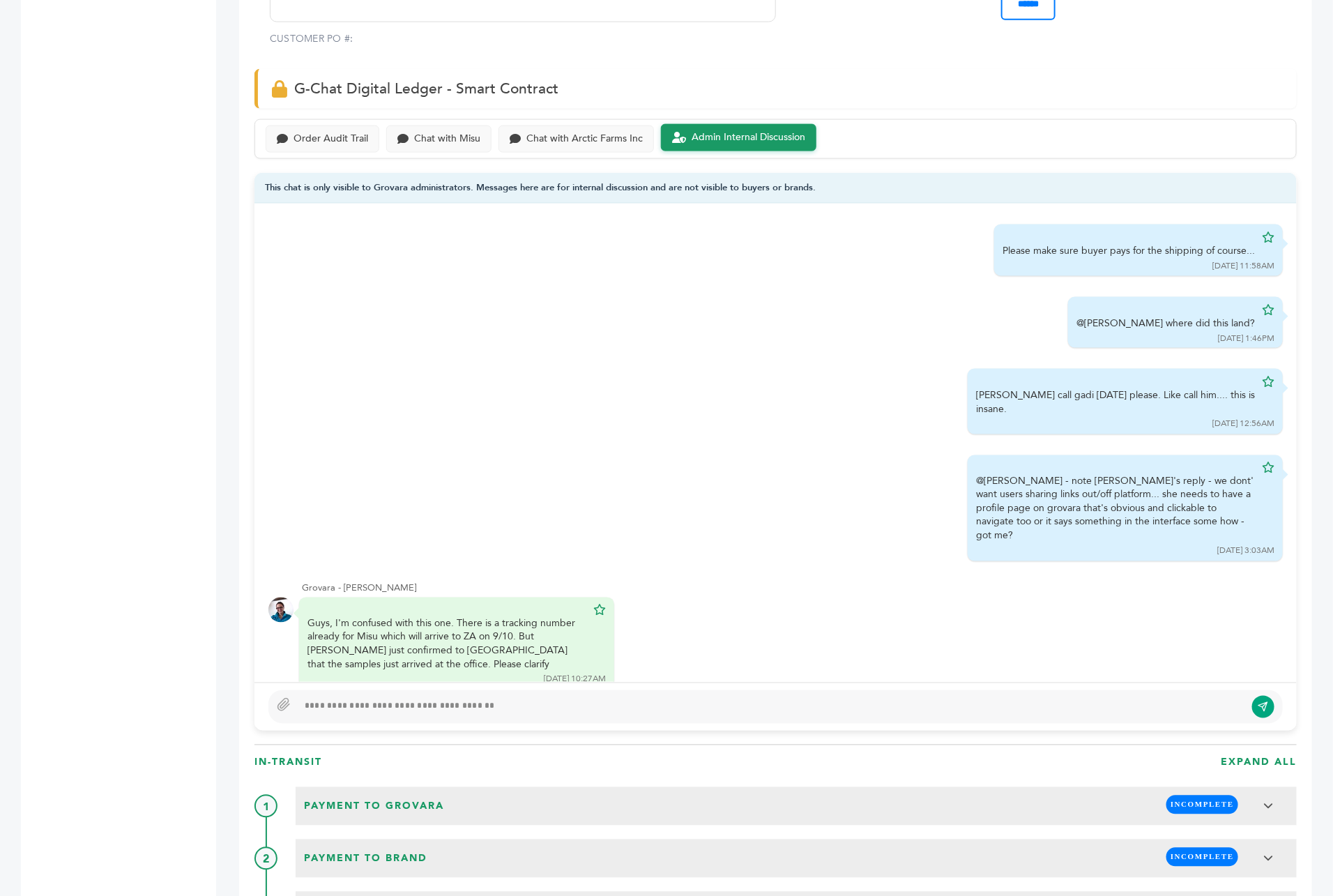
click at [500, 699] on div at bounding box center [771, 706] width 948 height 17
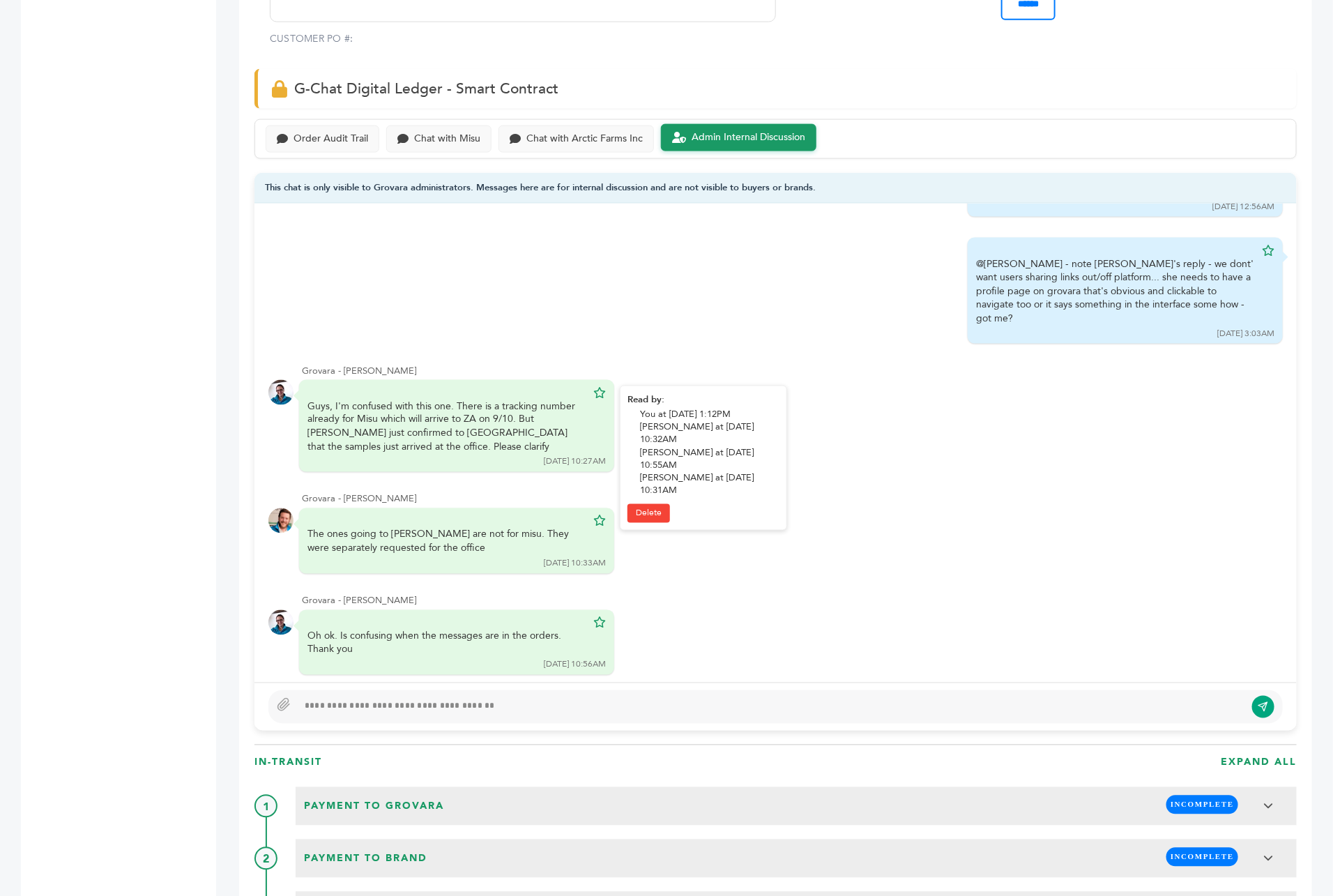
scroll to position [224, 0]
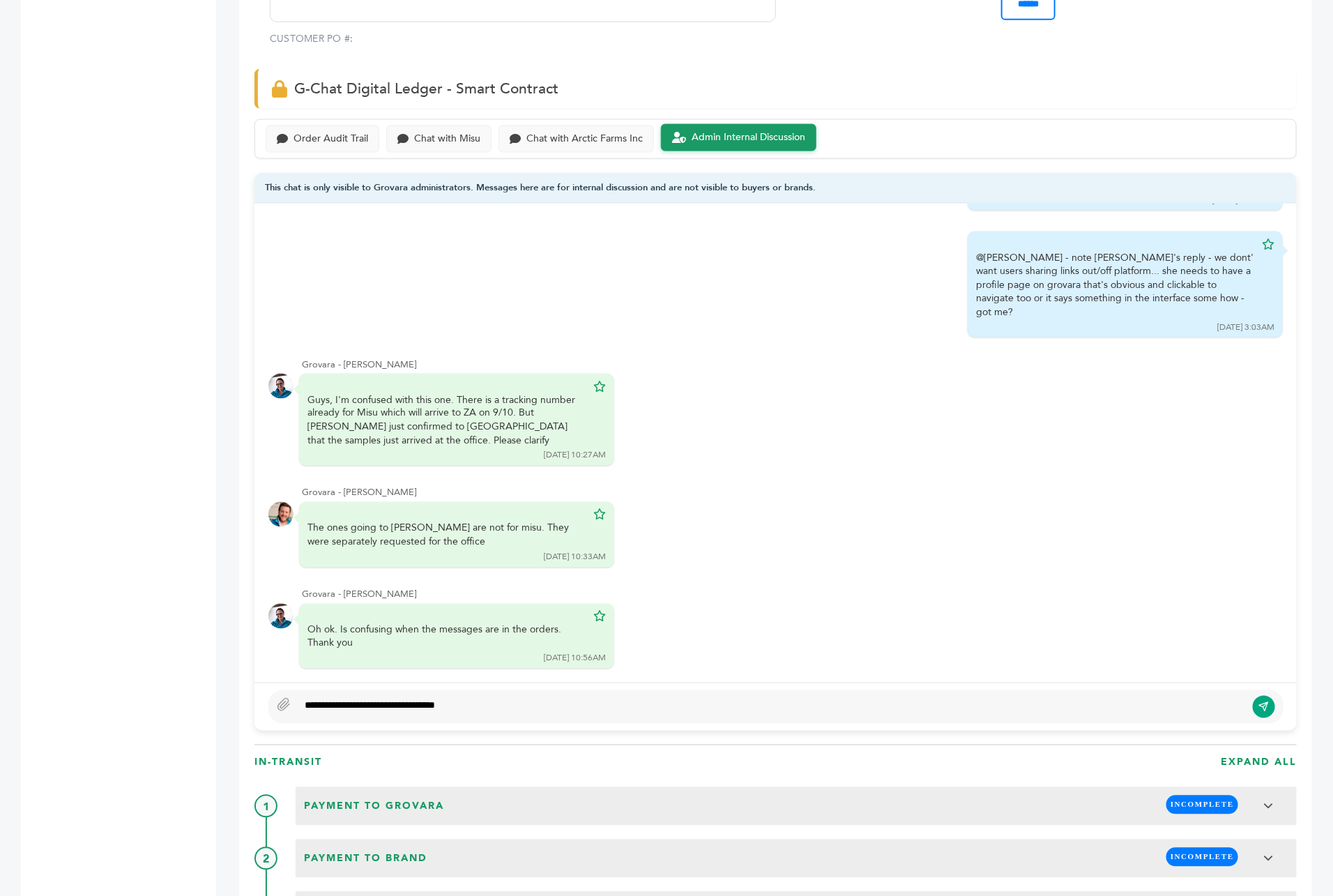
type textarea "**********"
click at [1261, 695] on button "submit" at bounding box center [1264, 706] width 24 height 24
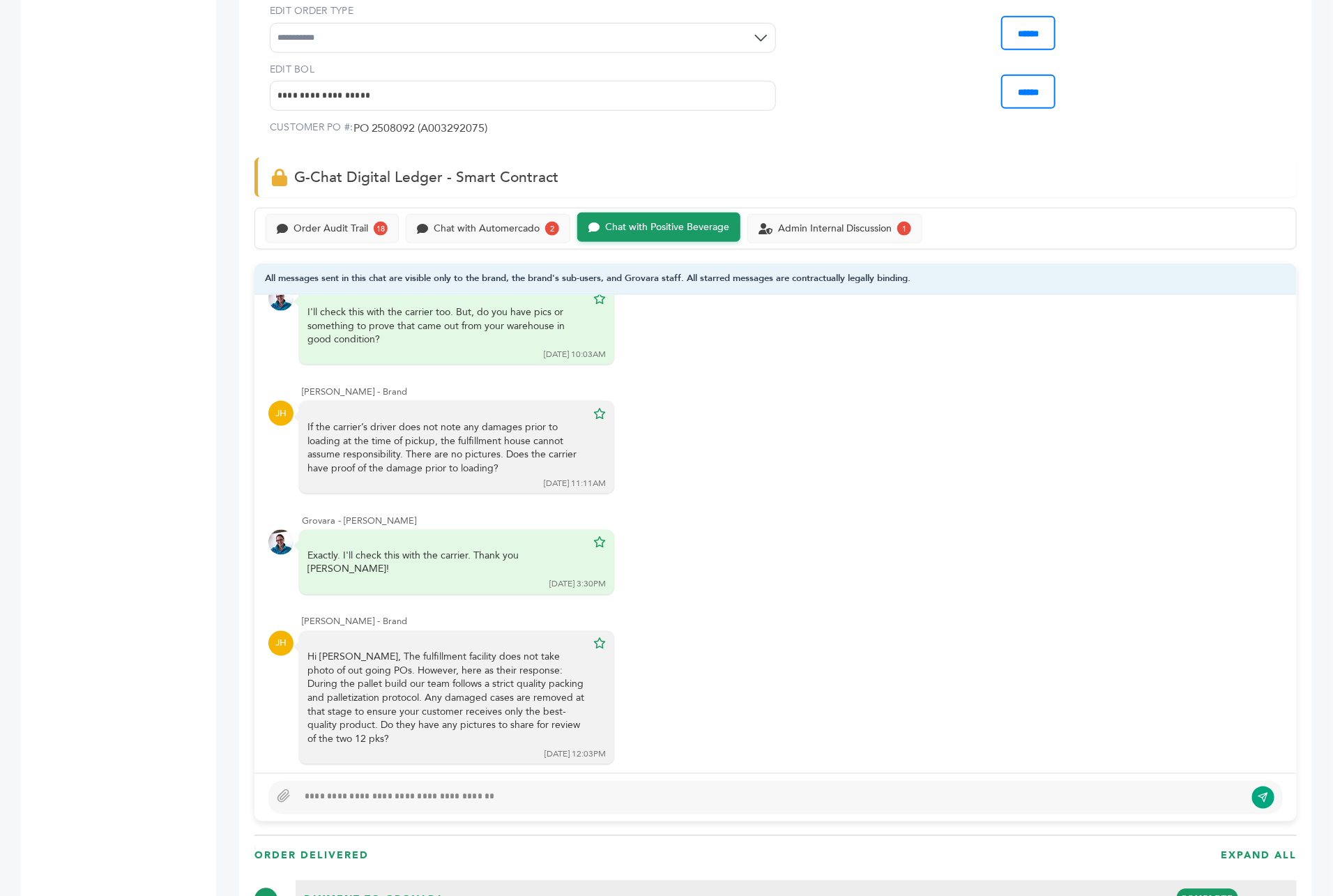
scroll to position [795, 0]
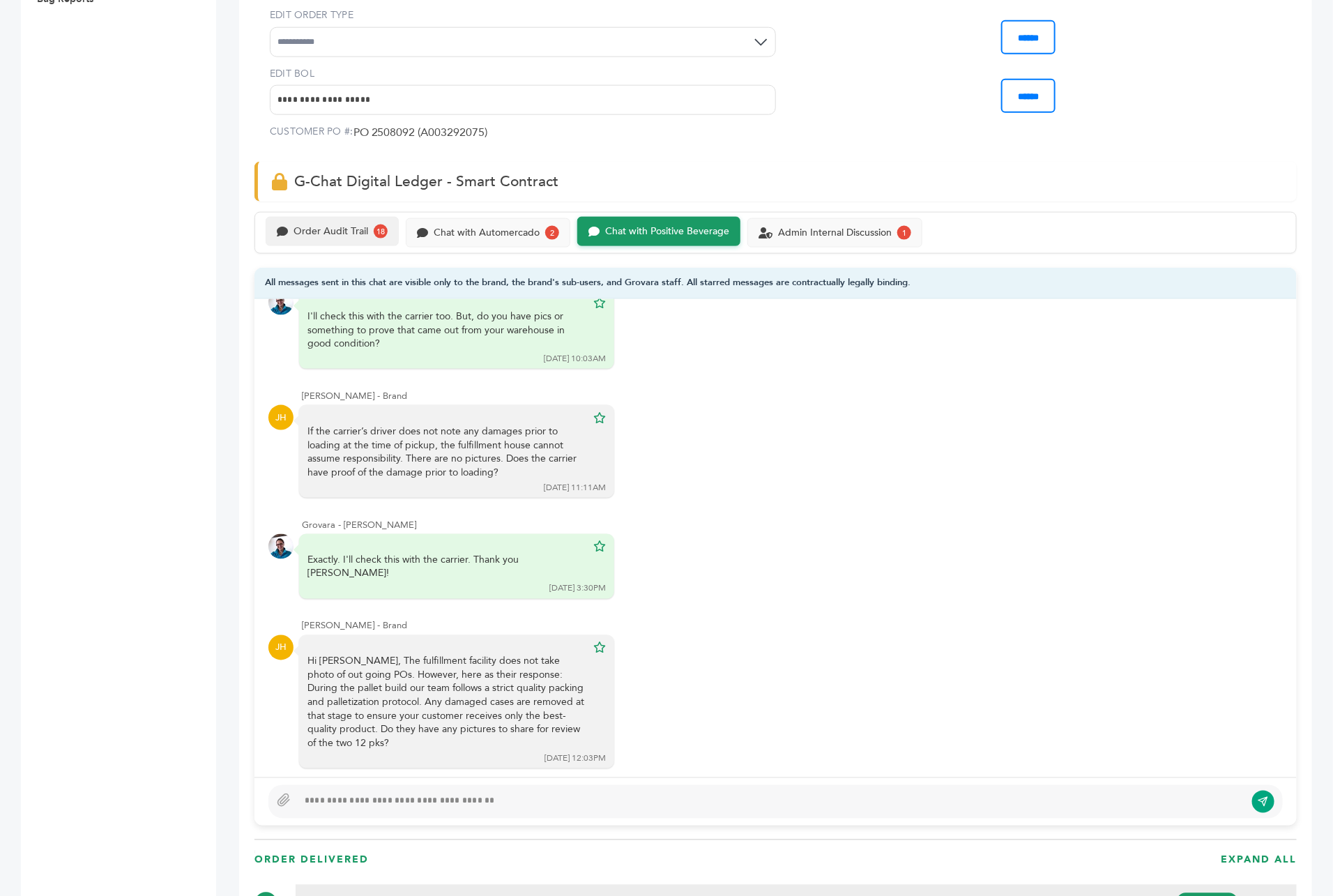
click at [329, 226] on div "Order Audit Trail" at bounding box center [330, 232] width 75 height 12
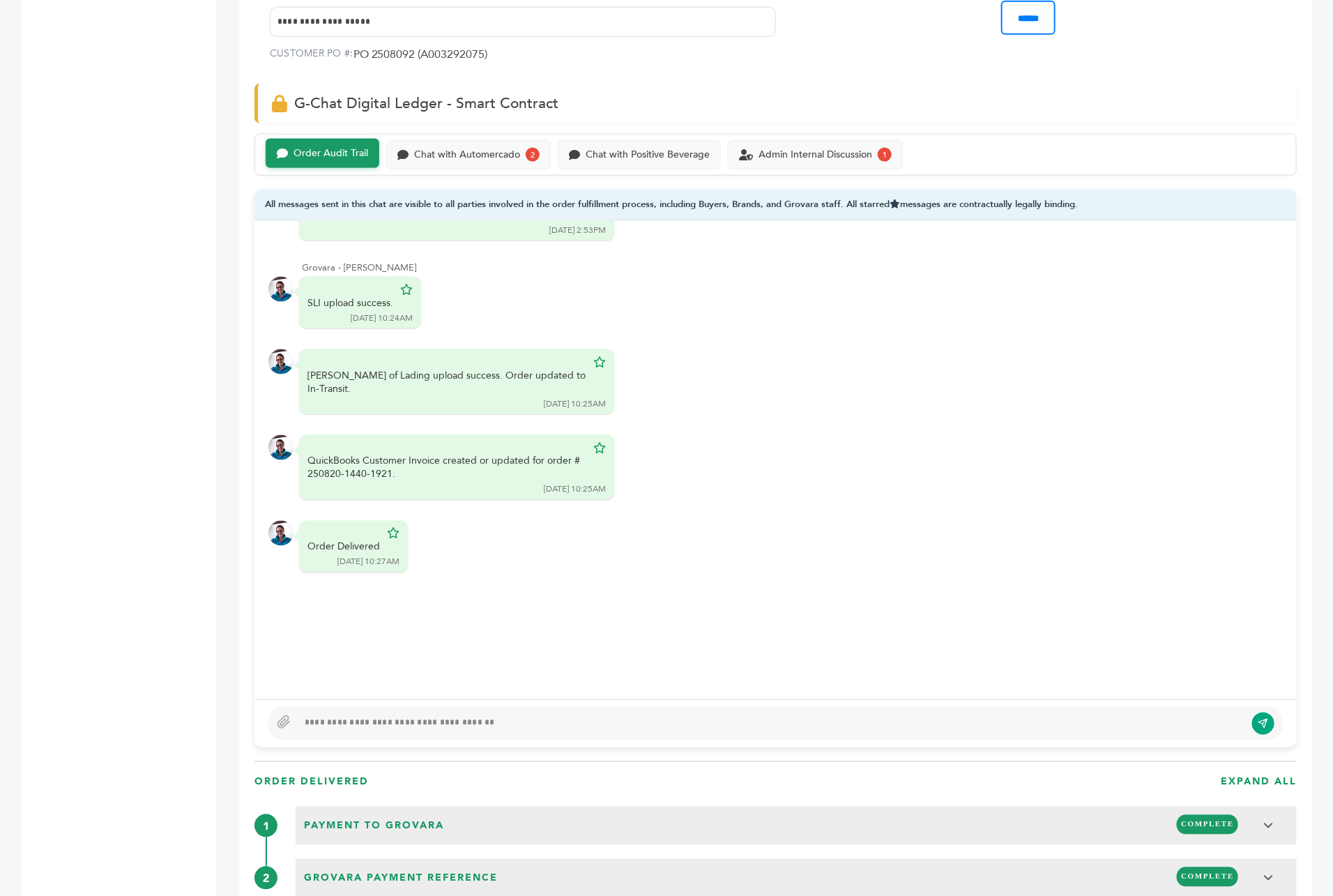
scroll to position [910, 0]
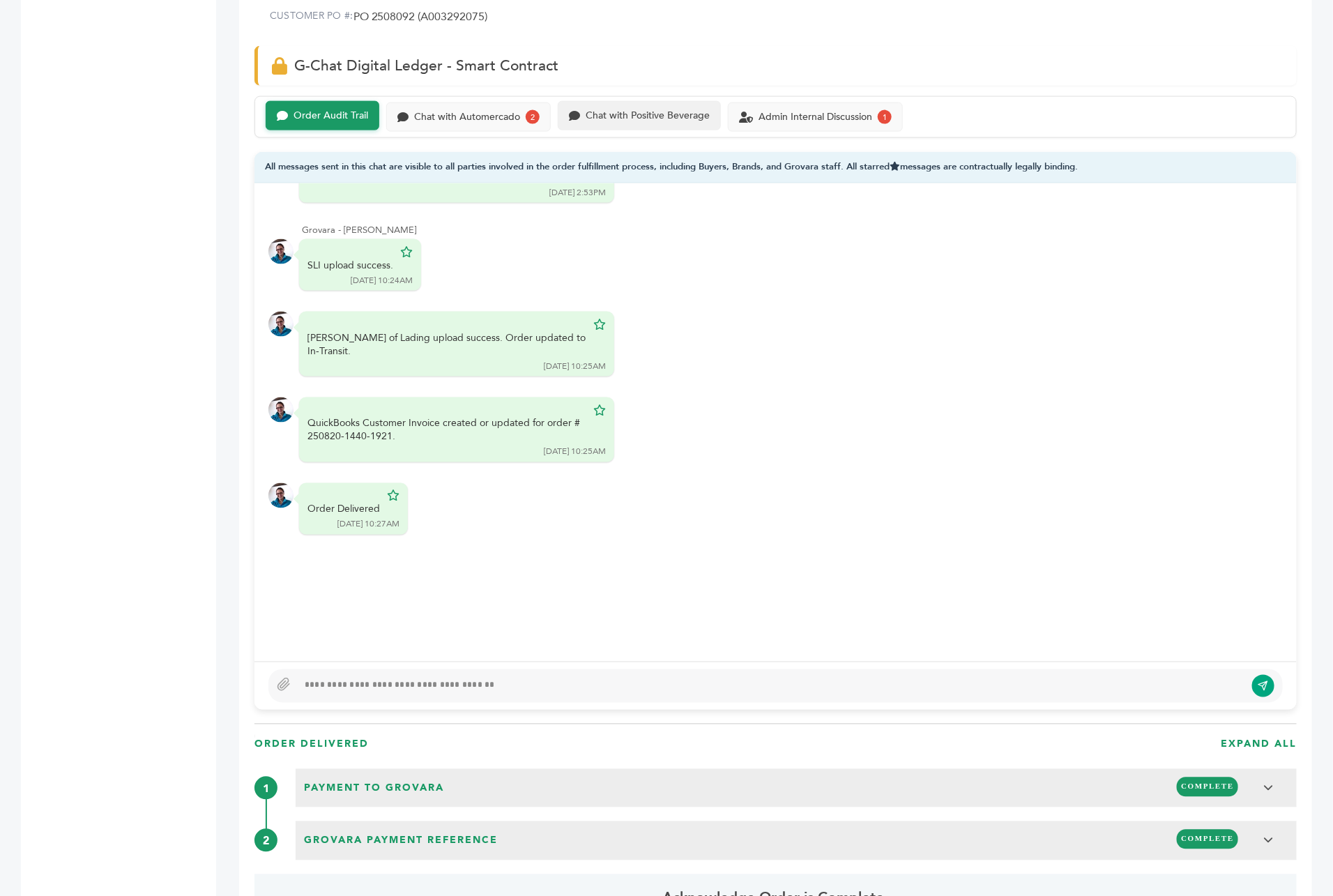
click at [620, 101] on div "Chat with Positive Beverage" at bounding box center [639, 115] width 163 height 29
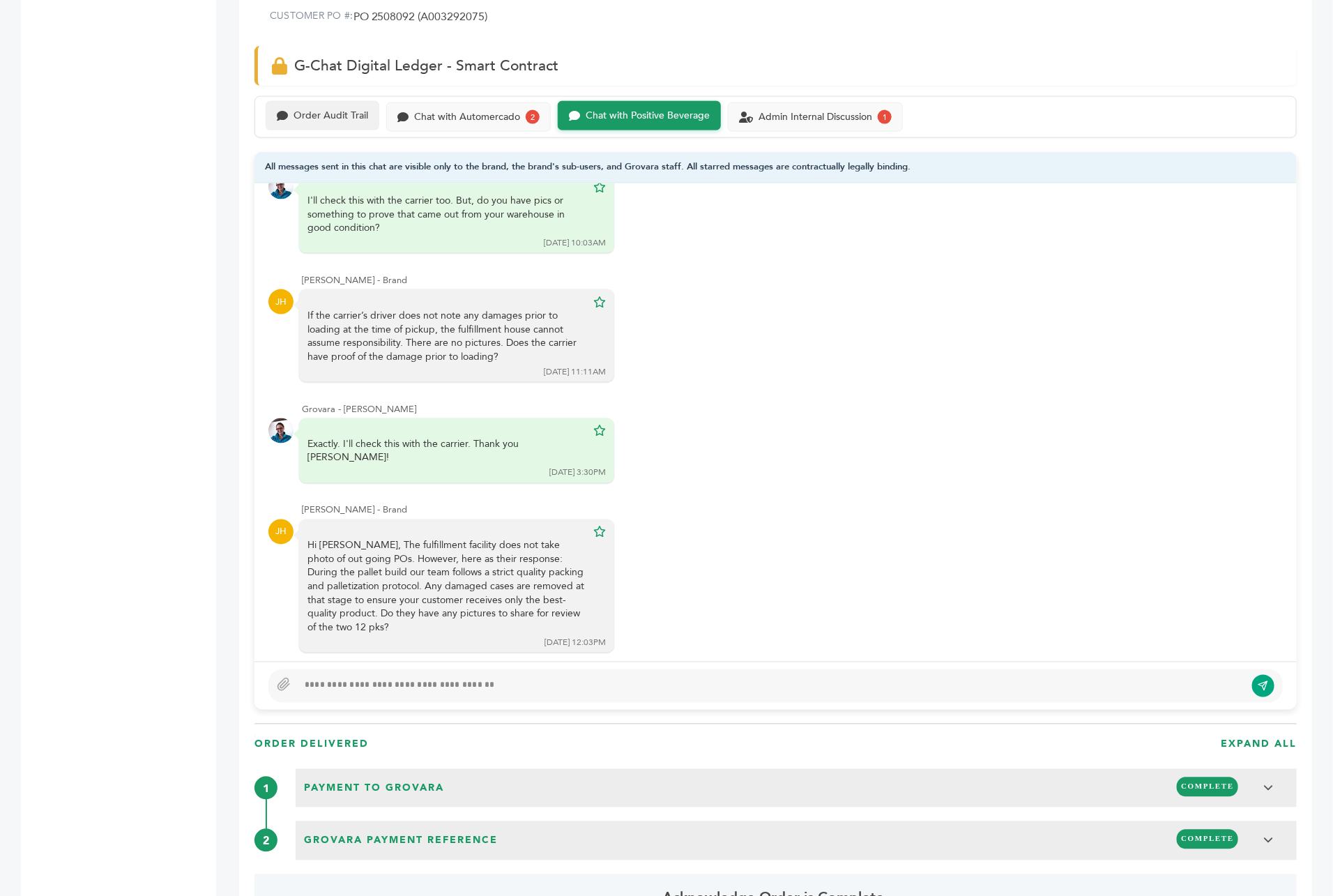
click at [331, 101] on div "Order Audit Trail" at bounding box center [322, 115] width 113 height 29
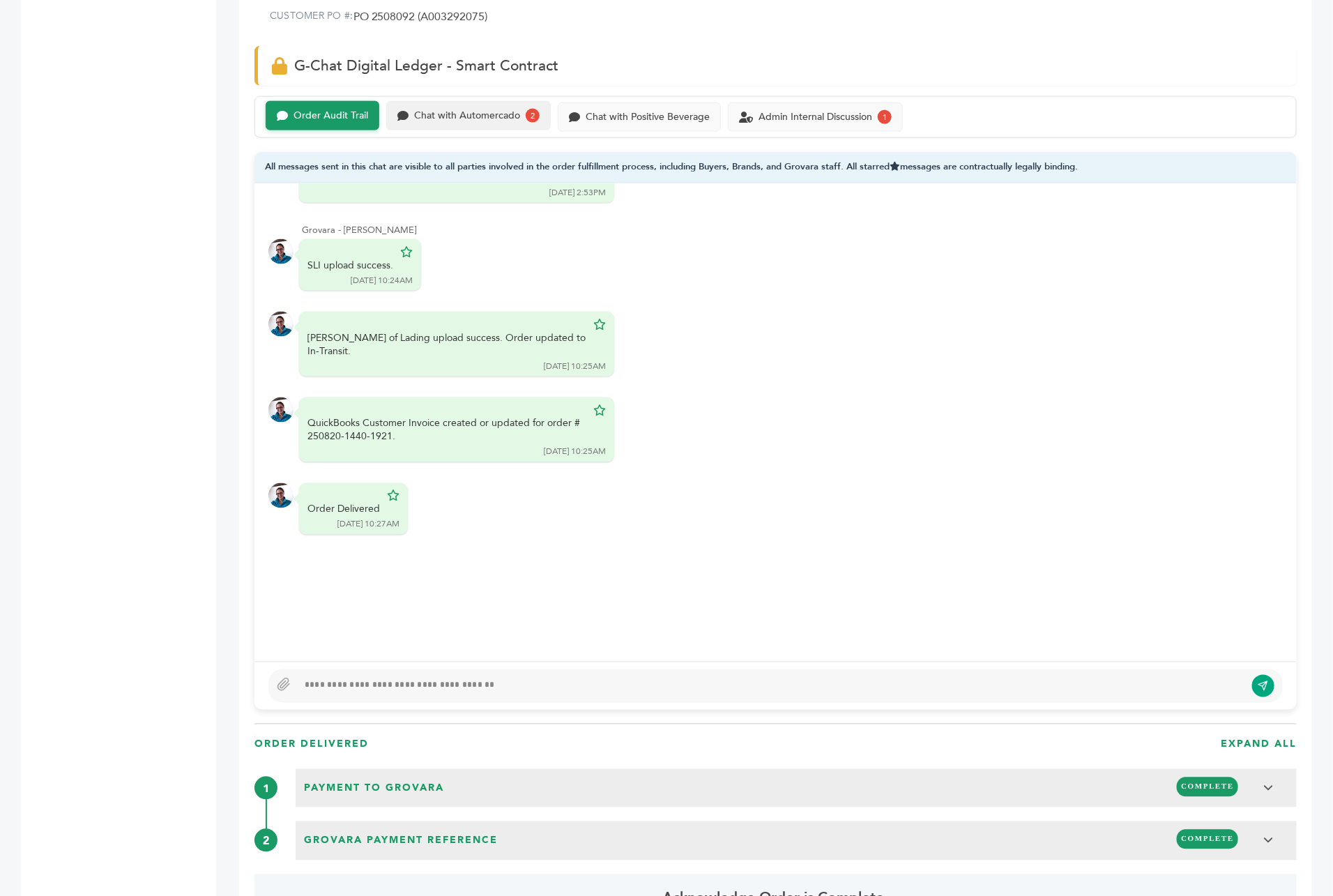
click at [490, 111] on div "Chat with Automercado" at bounding box center [467, 117] width 106 height 12
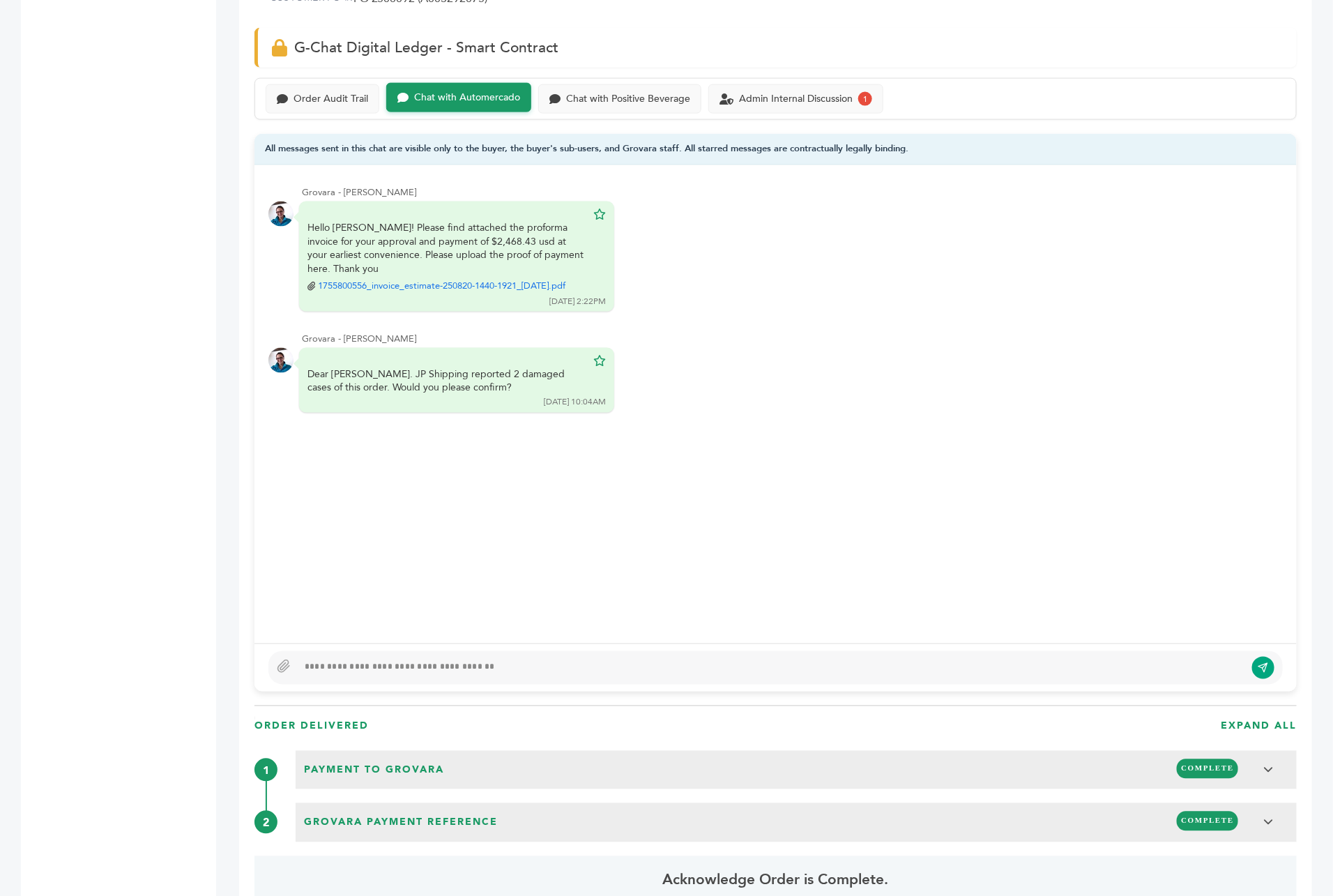
scroll to position [940, 0]
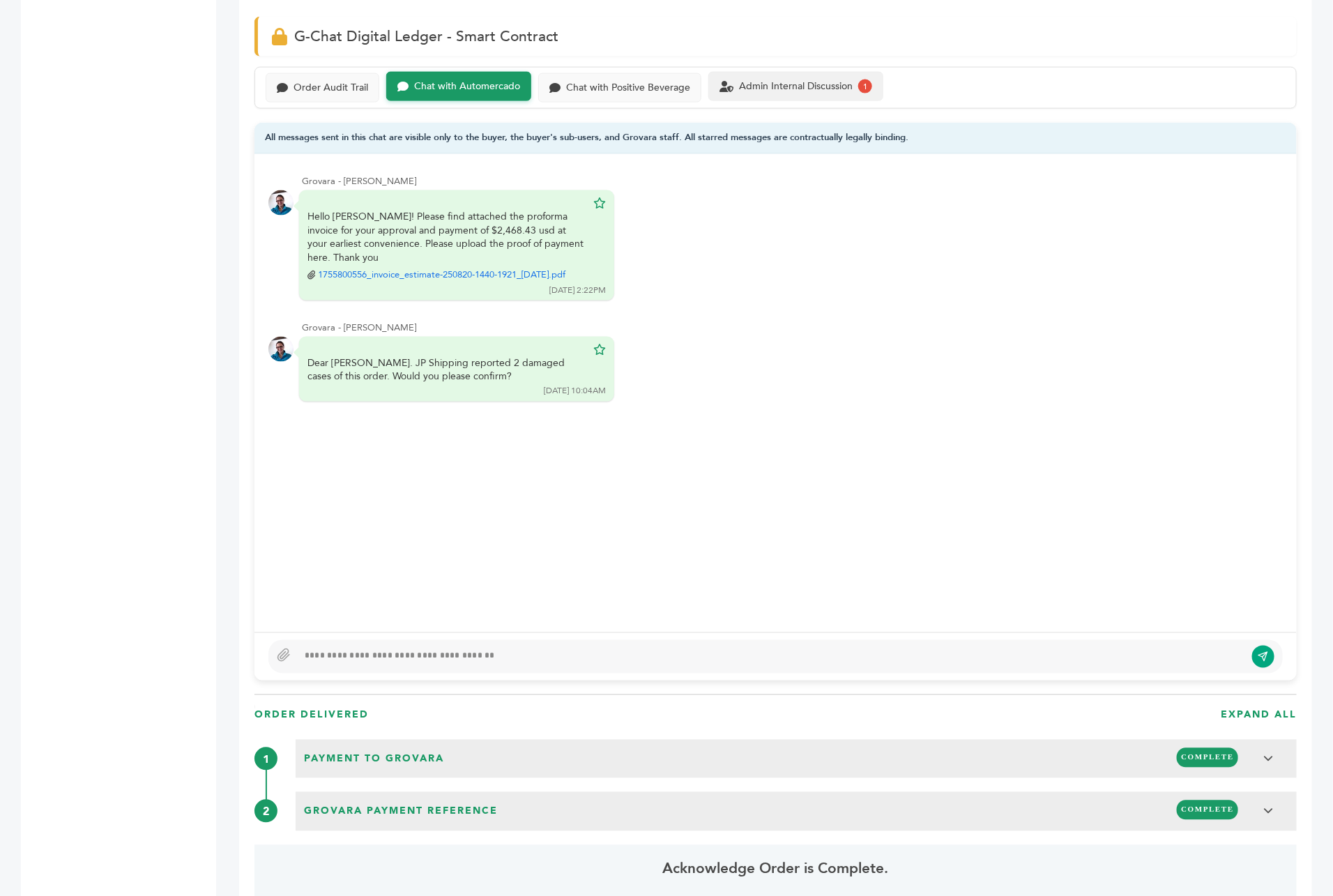
click at [798, 81] on div "Admin Internal Discussion" at bounding box center [795, 87] width 113 height 12
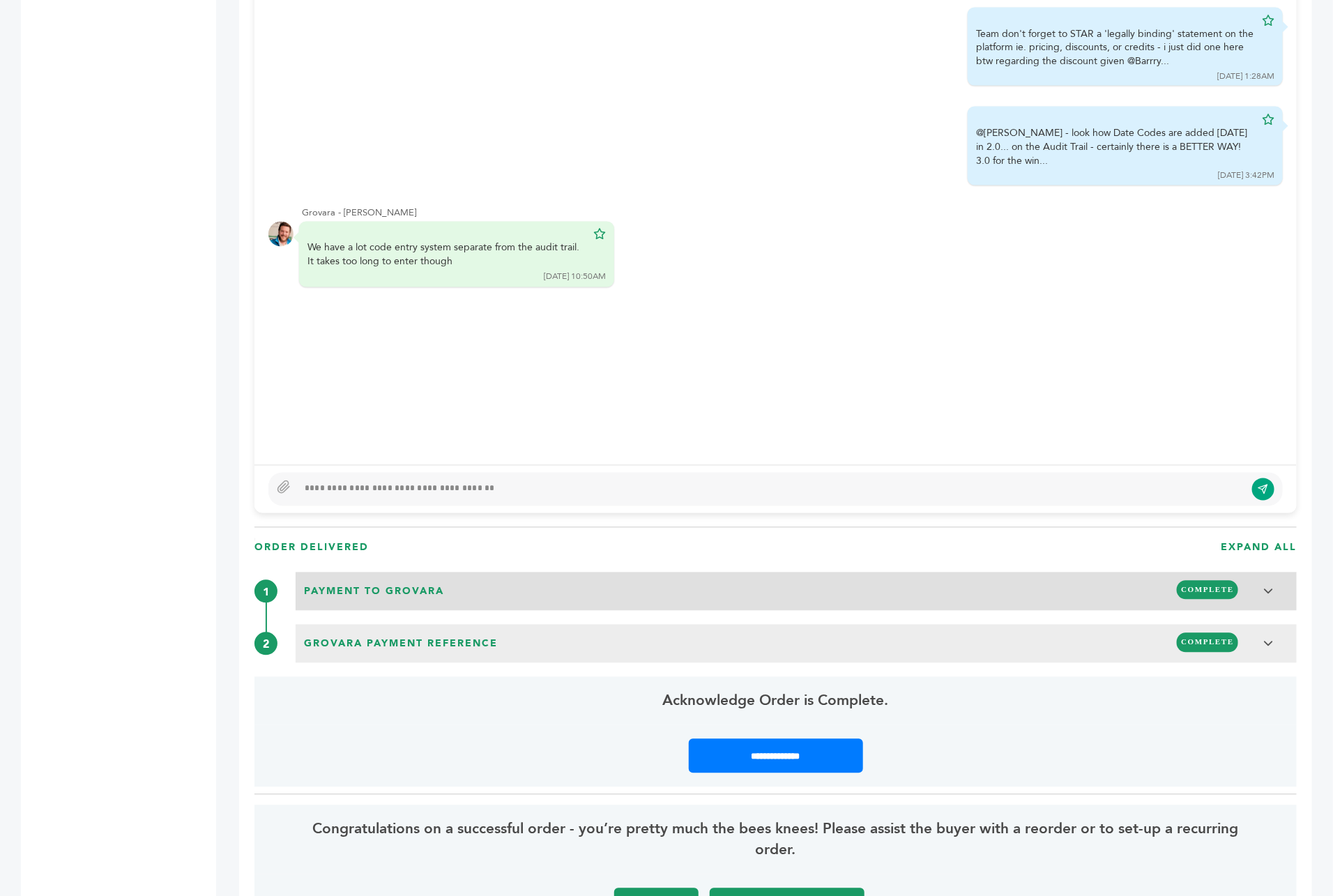
scroll to position [1072, 0]
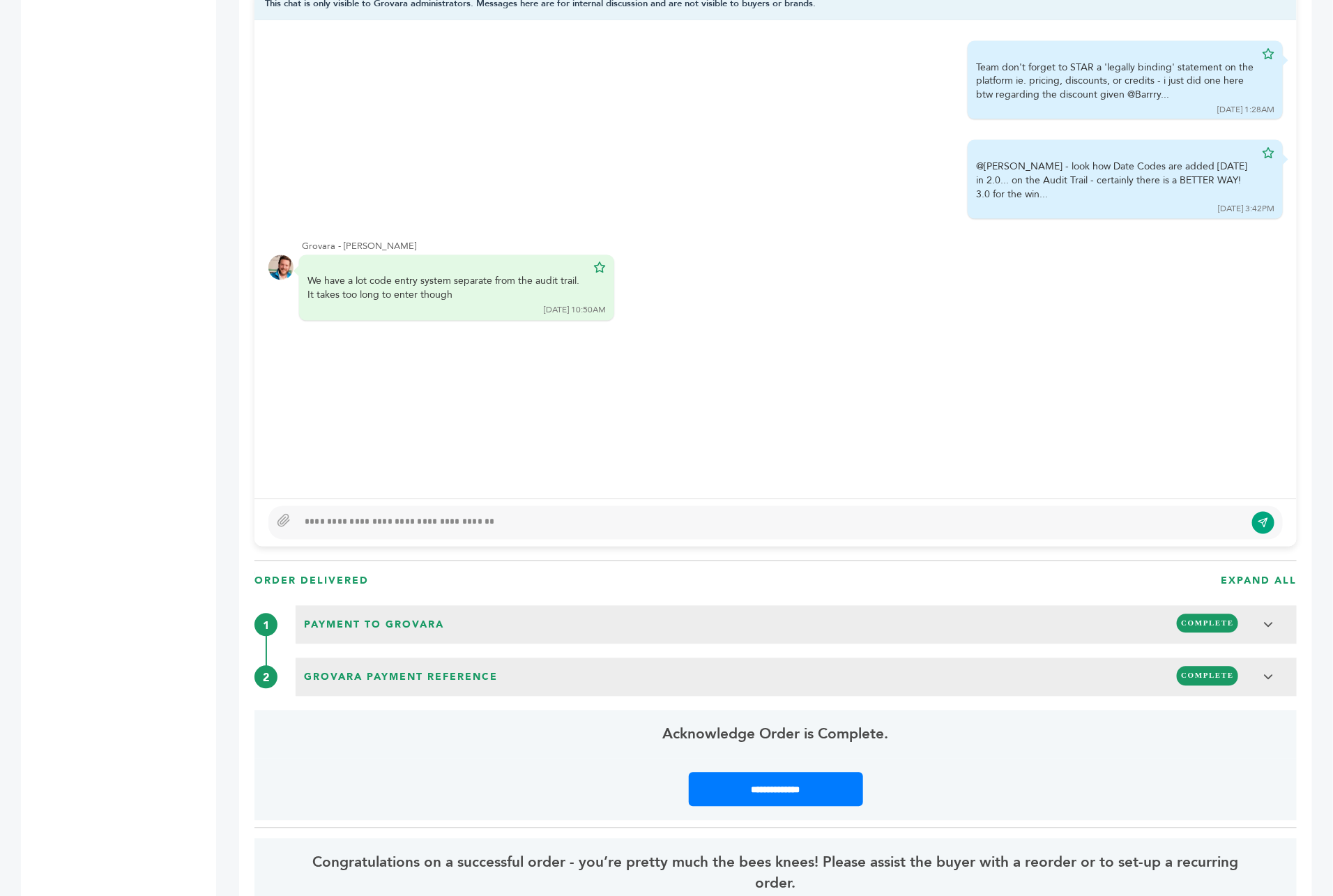
click at [359, 514] on div at bounding box center [771, 522] width 948 height 17
type textarea "**********"
click at [1263, 517] on icon "submit" at bounding box center [1264, 523] width 11 height 12
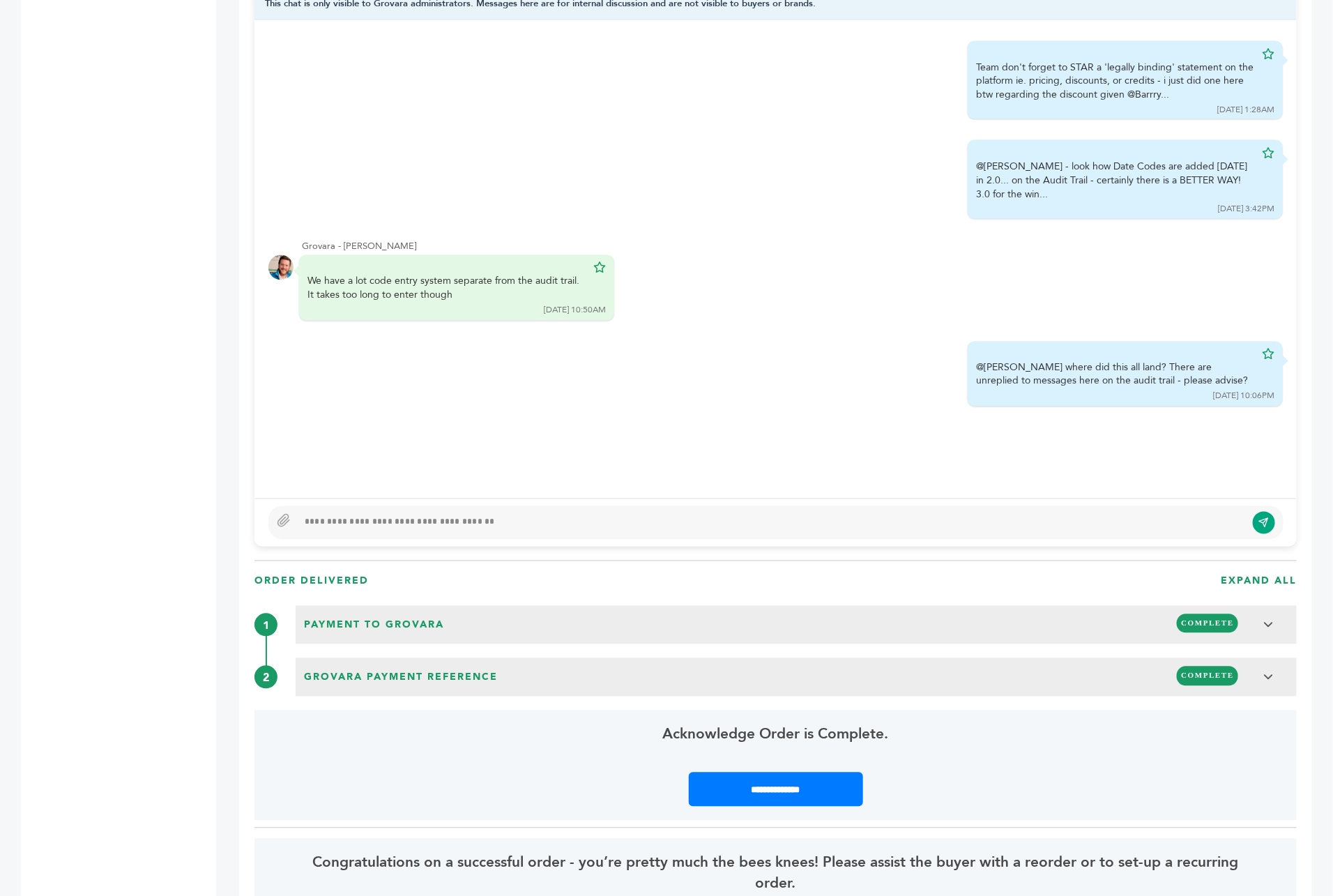
click at [186, 410] on div "[PERSON_NAME] - 2014 login(s) Sample Orders (1058) Purchase Order (1032) Reques…" at bounding box center [108, 714] width 175 height 3265
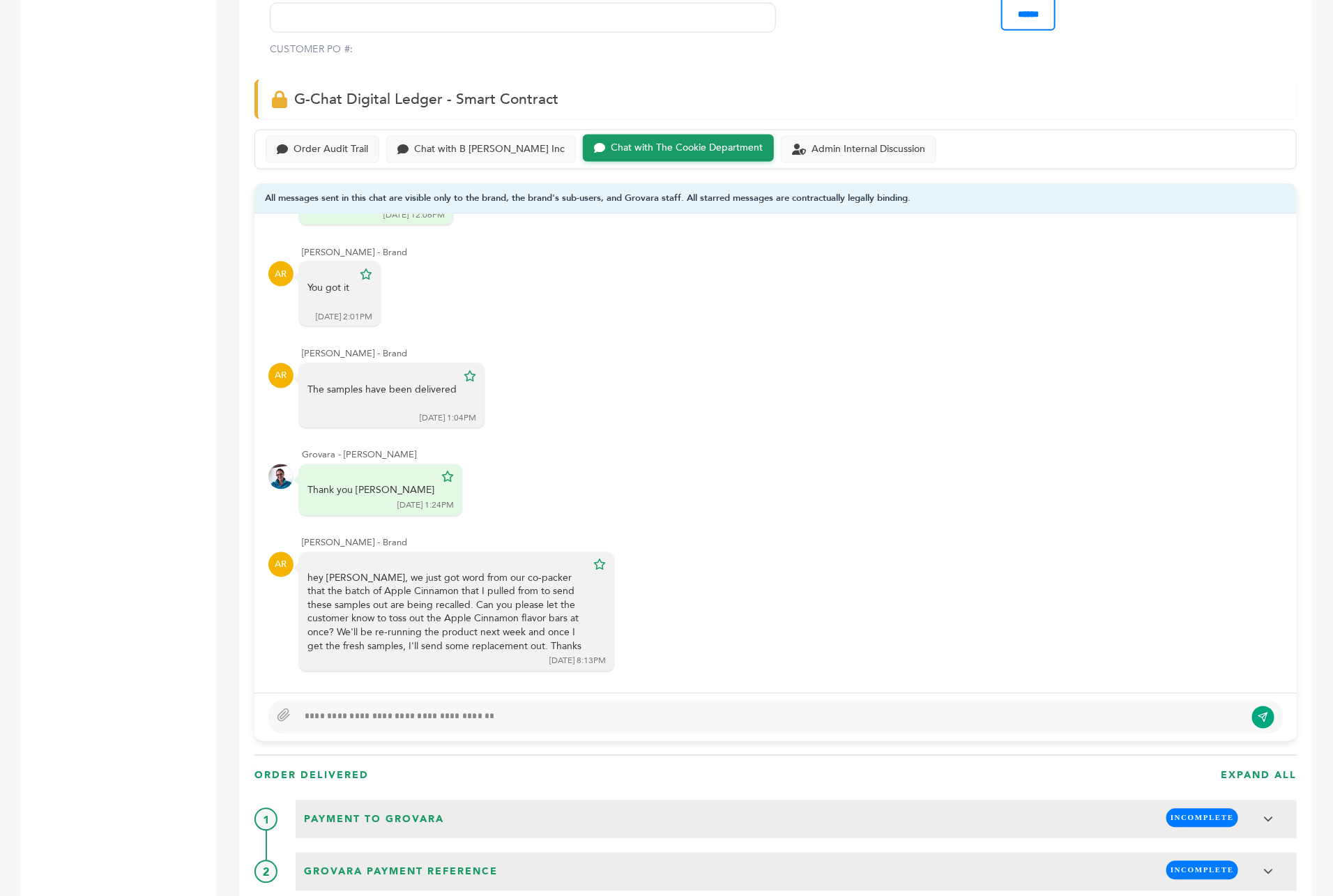
scroll to position [1051, 0]
click at [469, 142] on div "Chat with B [PERSON_NAME] Inc" at bounding box center [490, 148] width 151 height 12
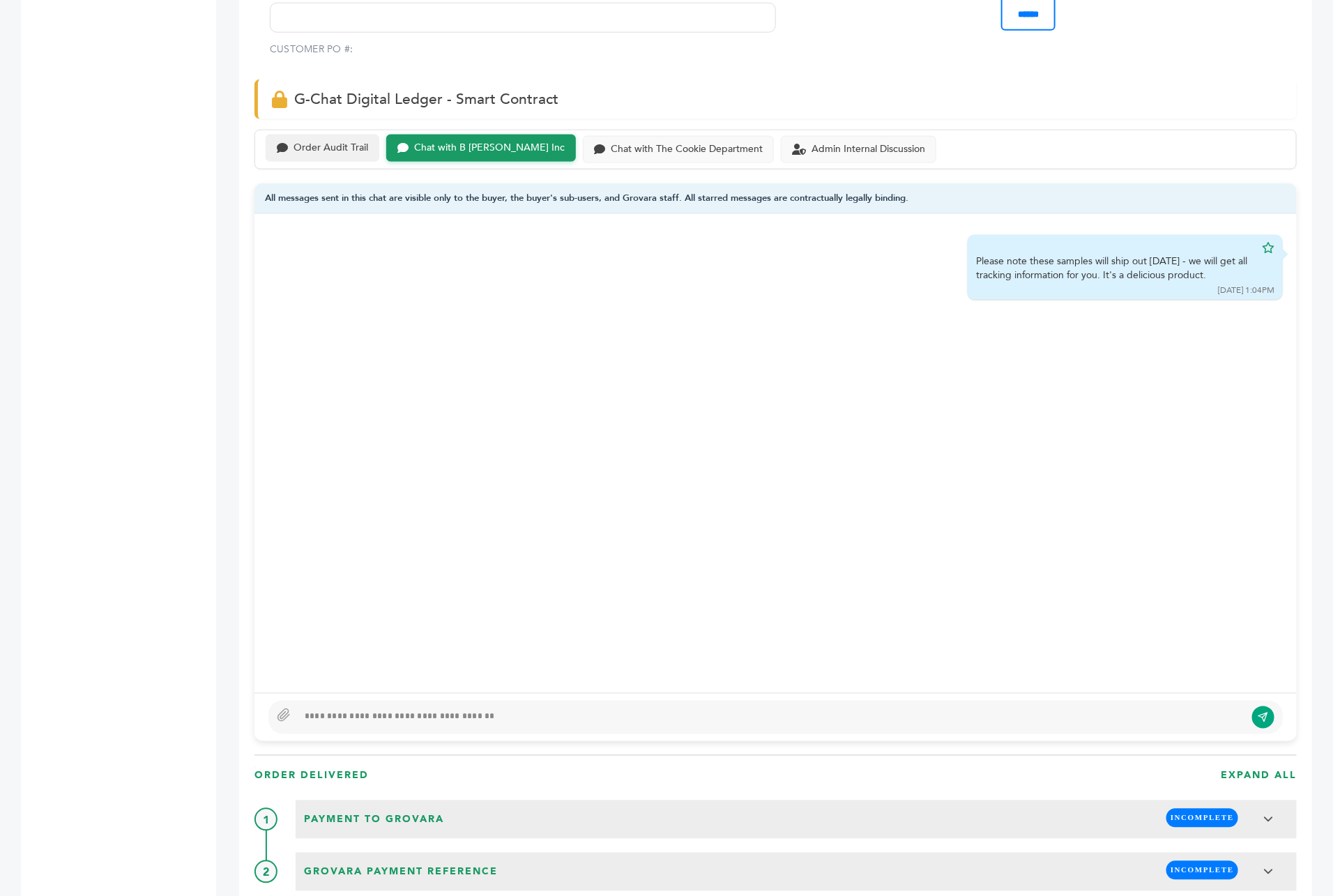
click at [322, 142] on div "Order Audit Trail" at bounding box center [330, 148] width 75 height 12
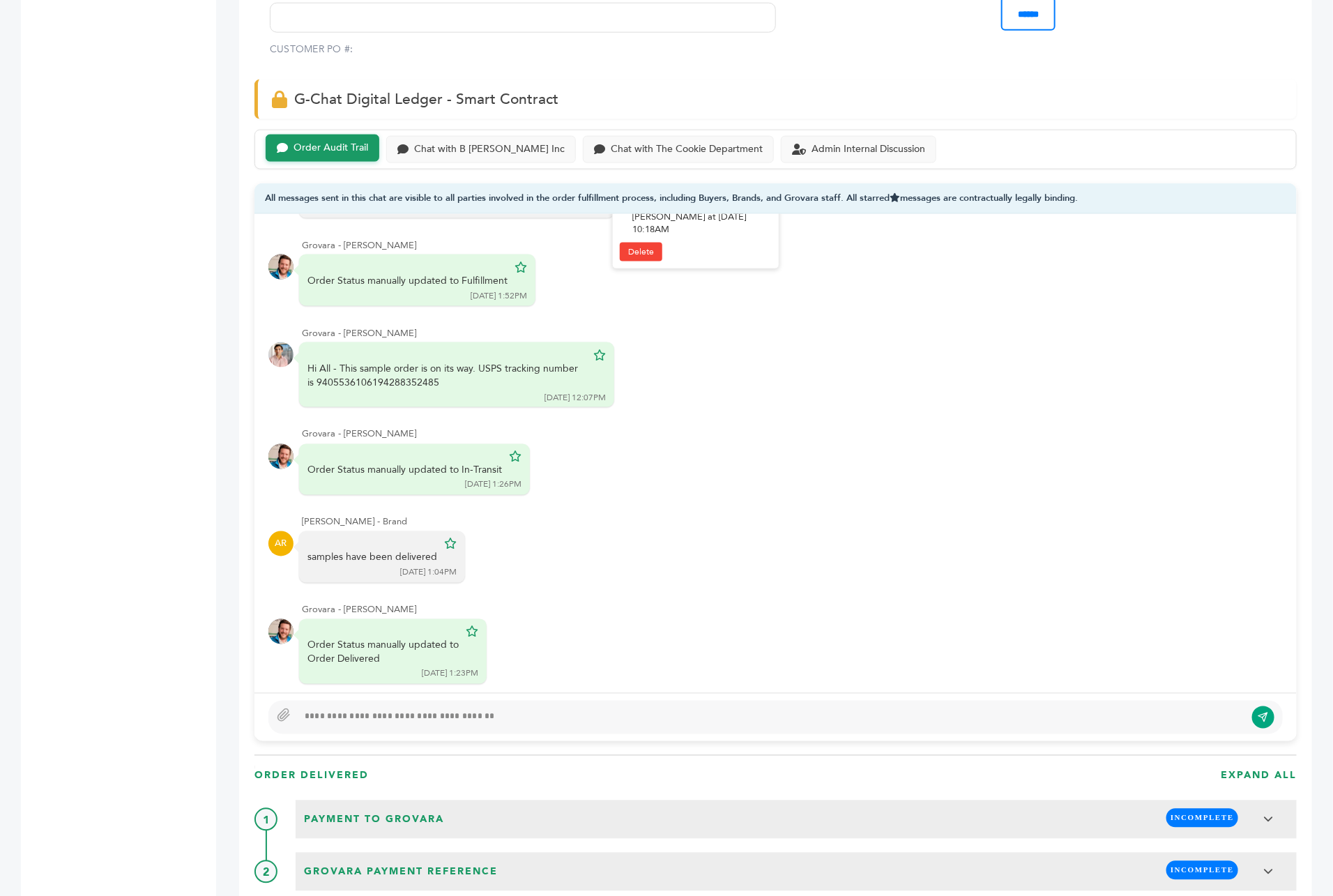
scroll to position [583, 0]
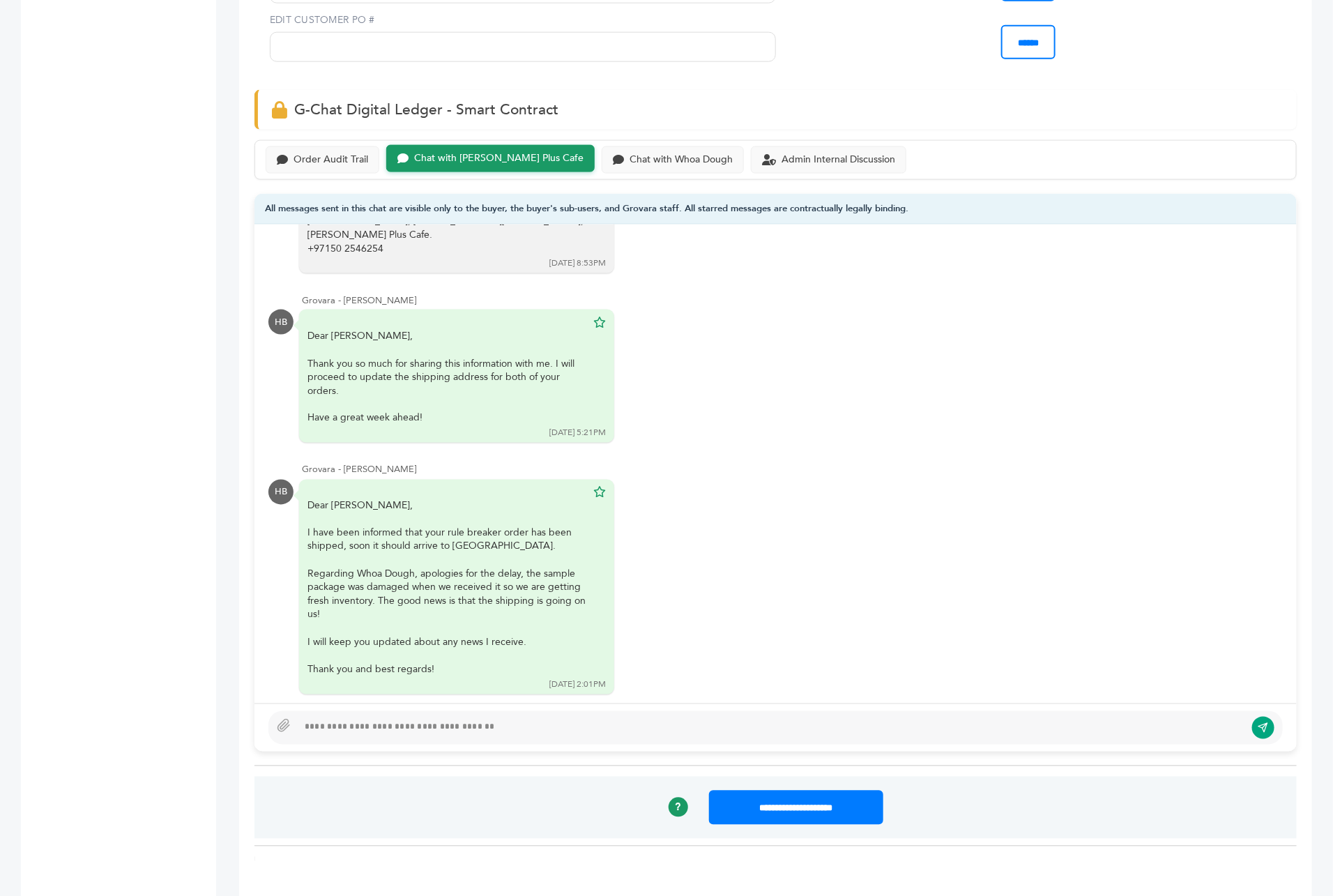
scroll to position [332, 0]
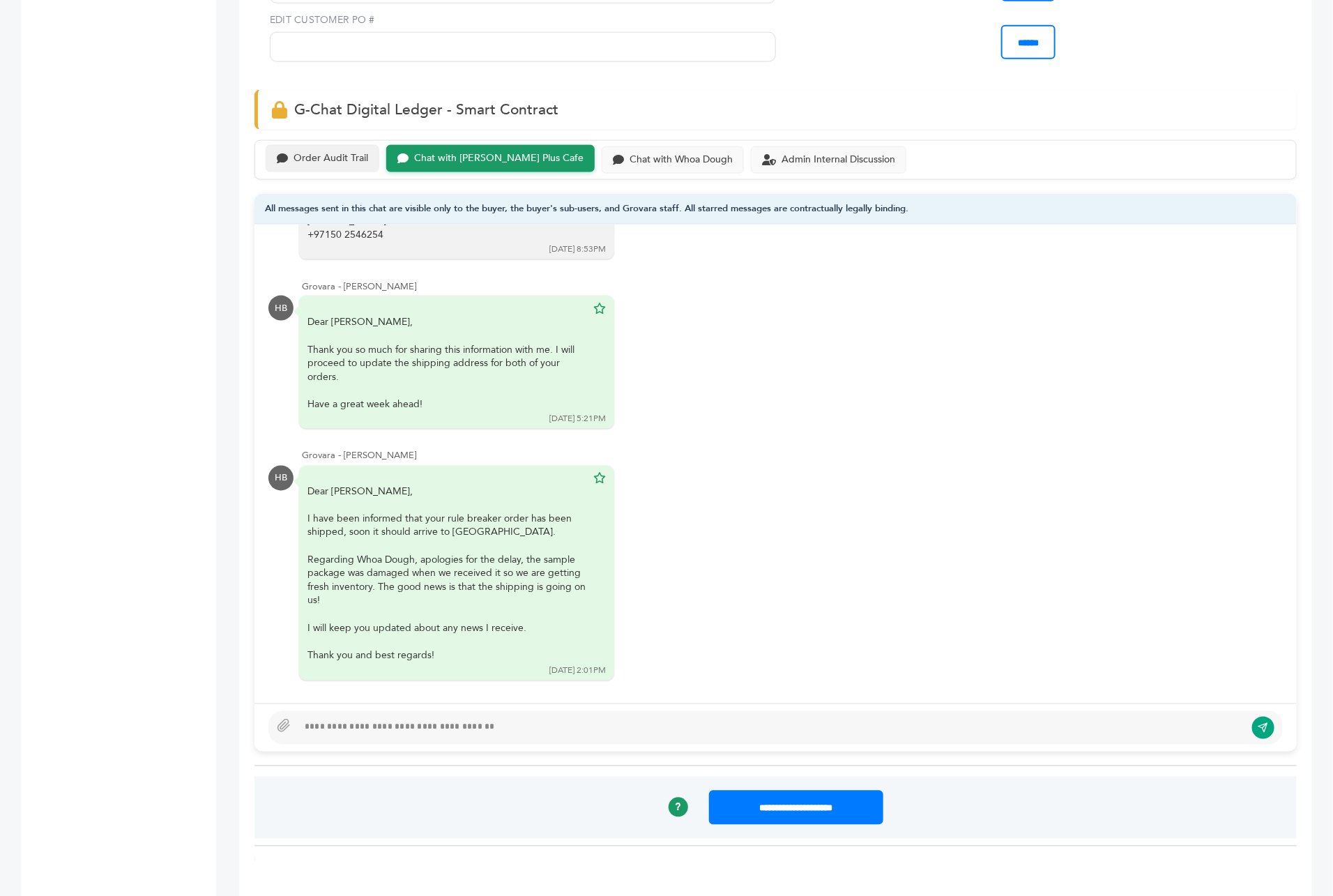
click at [326, 145] on div "Order Audit Trail" at bounding box center [322, 158] width 113 height 27
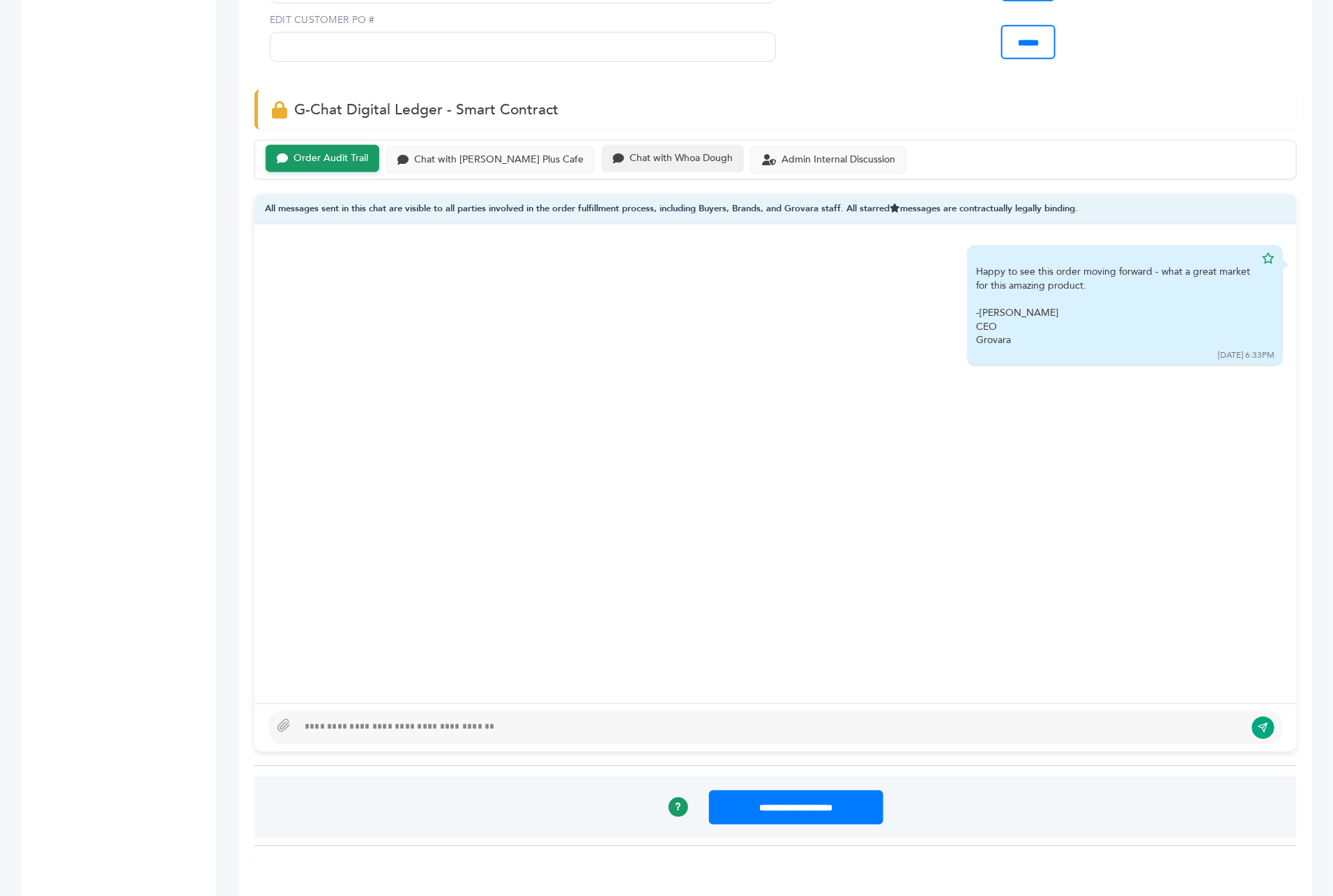
click at [632, 153] on div "Chat with Whoa Dough" at bounding box center [681, 159] width 104 height 12
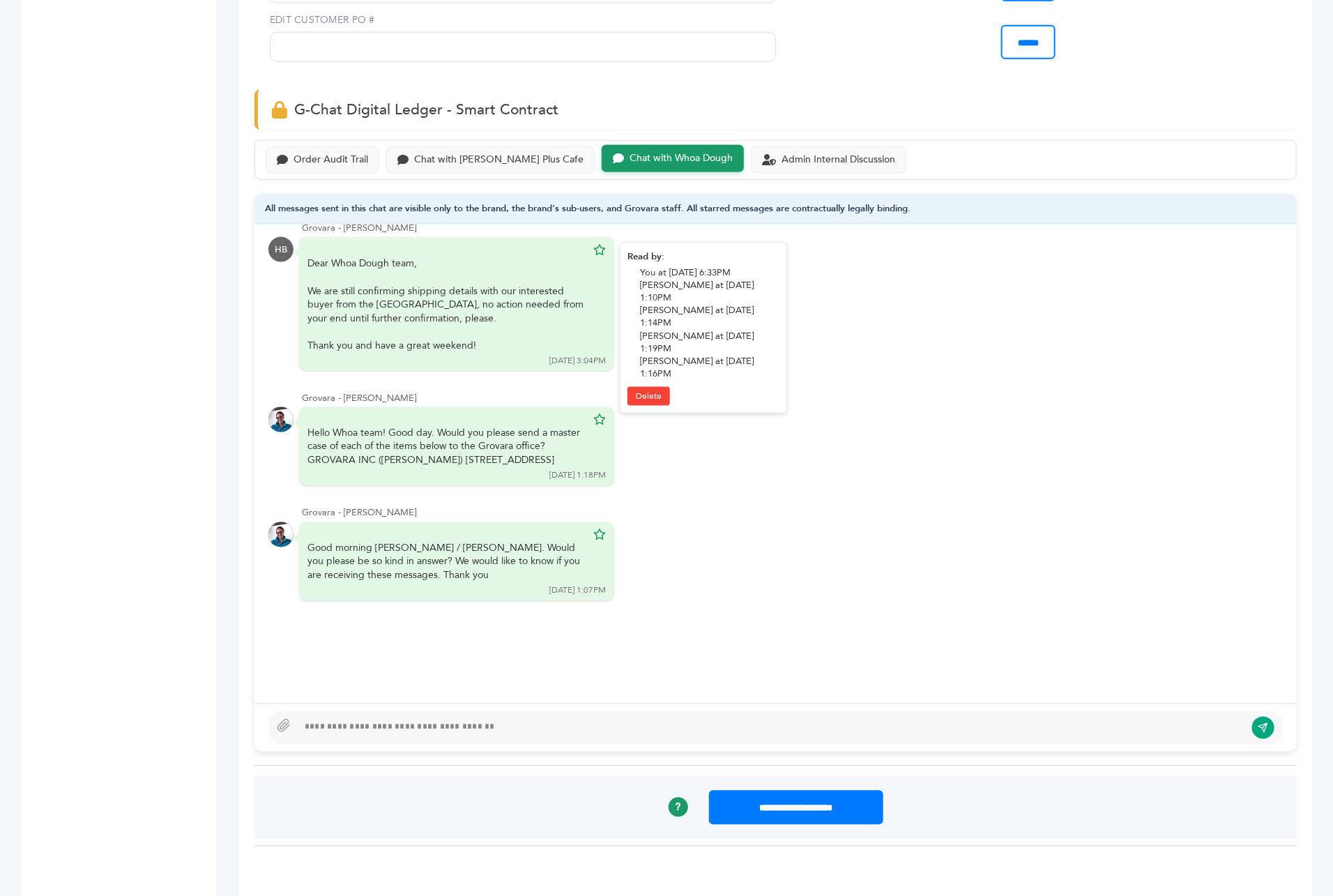
scroll to position [25, 0]
click at [781, 153] on div "Admin Internal Discussion" at bounding box center [837, 159] width 113 height 12
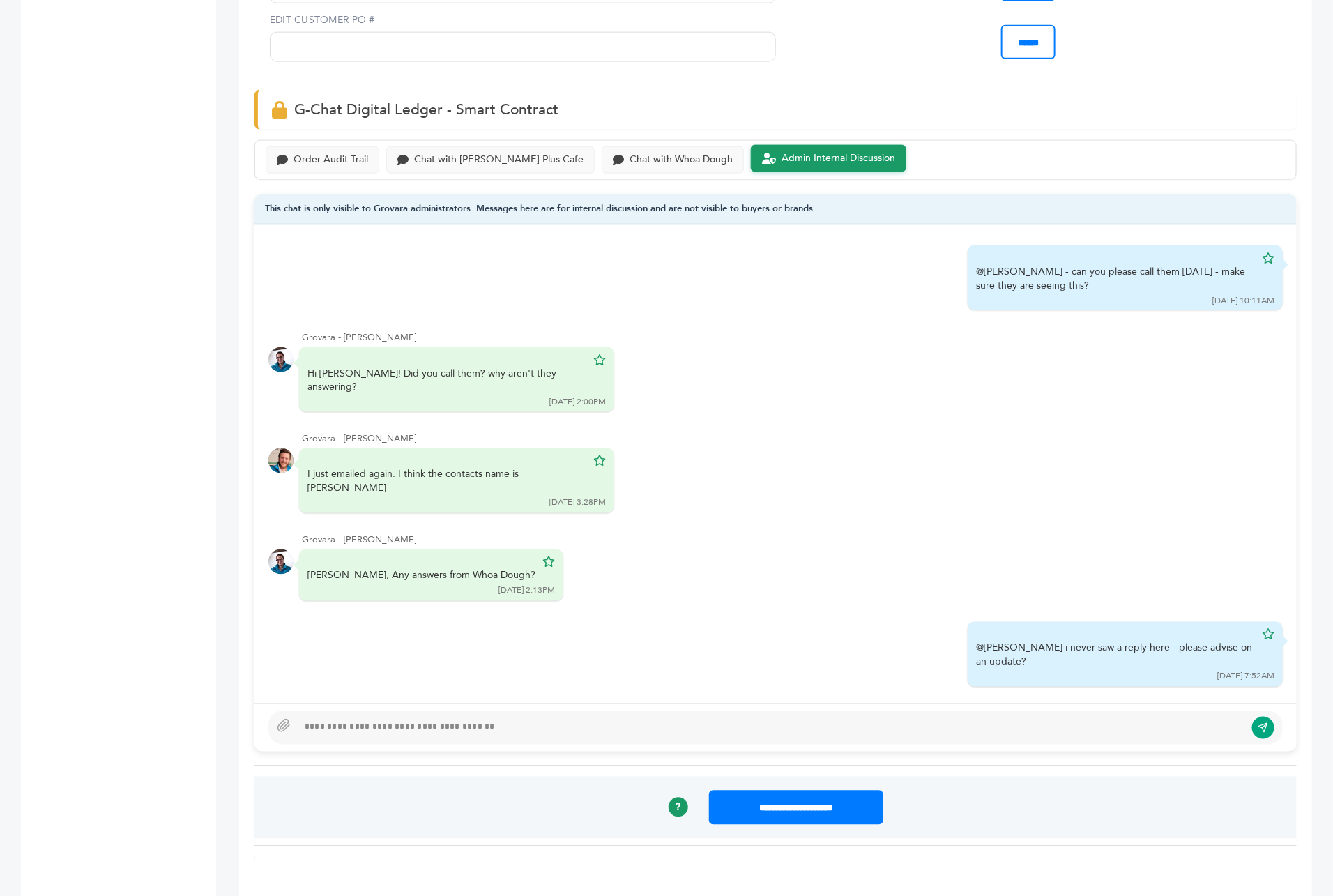
click at [398, 720] on div at bounding box center [771, 728] width 948 height 17
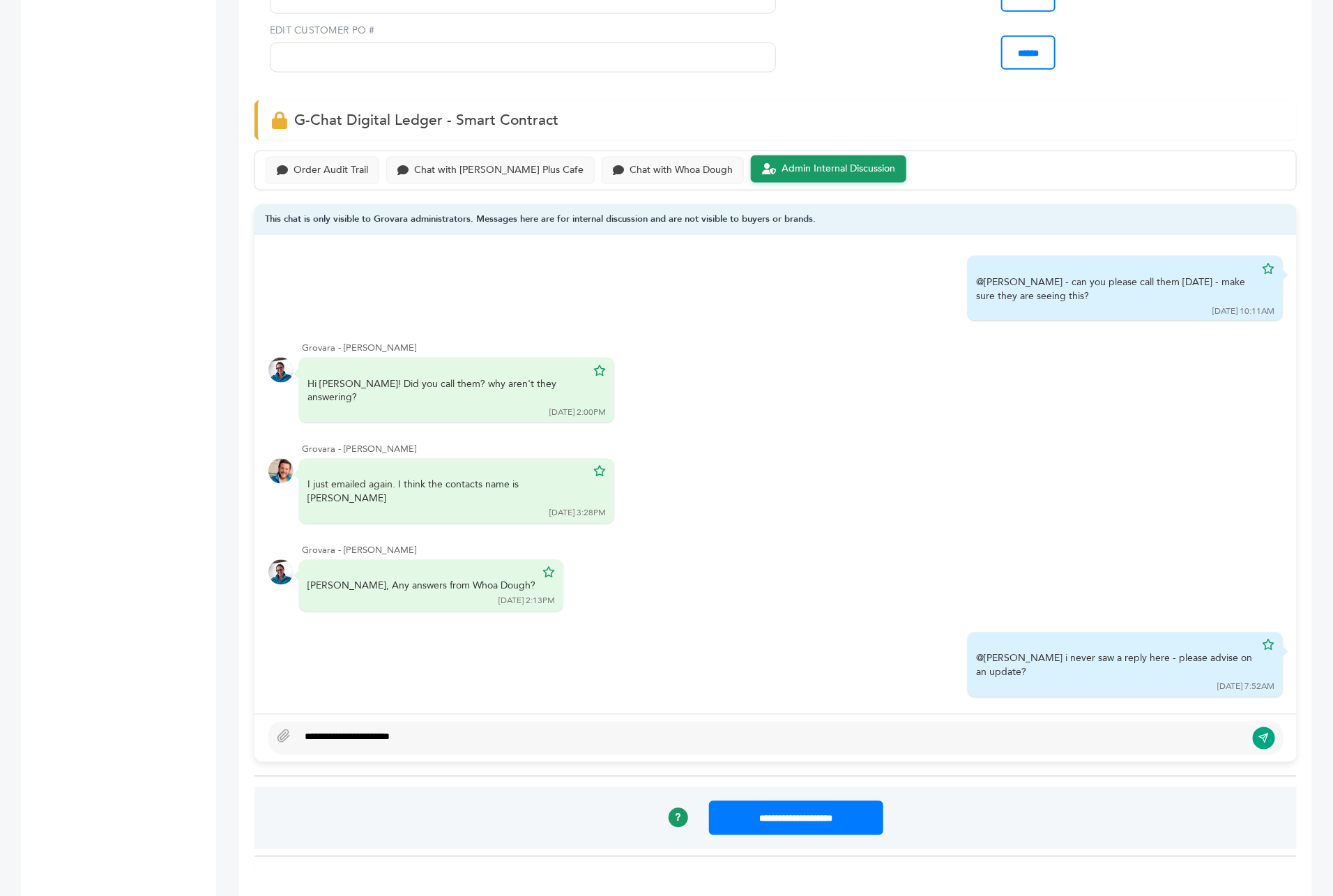
type textarea "**********"
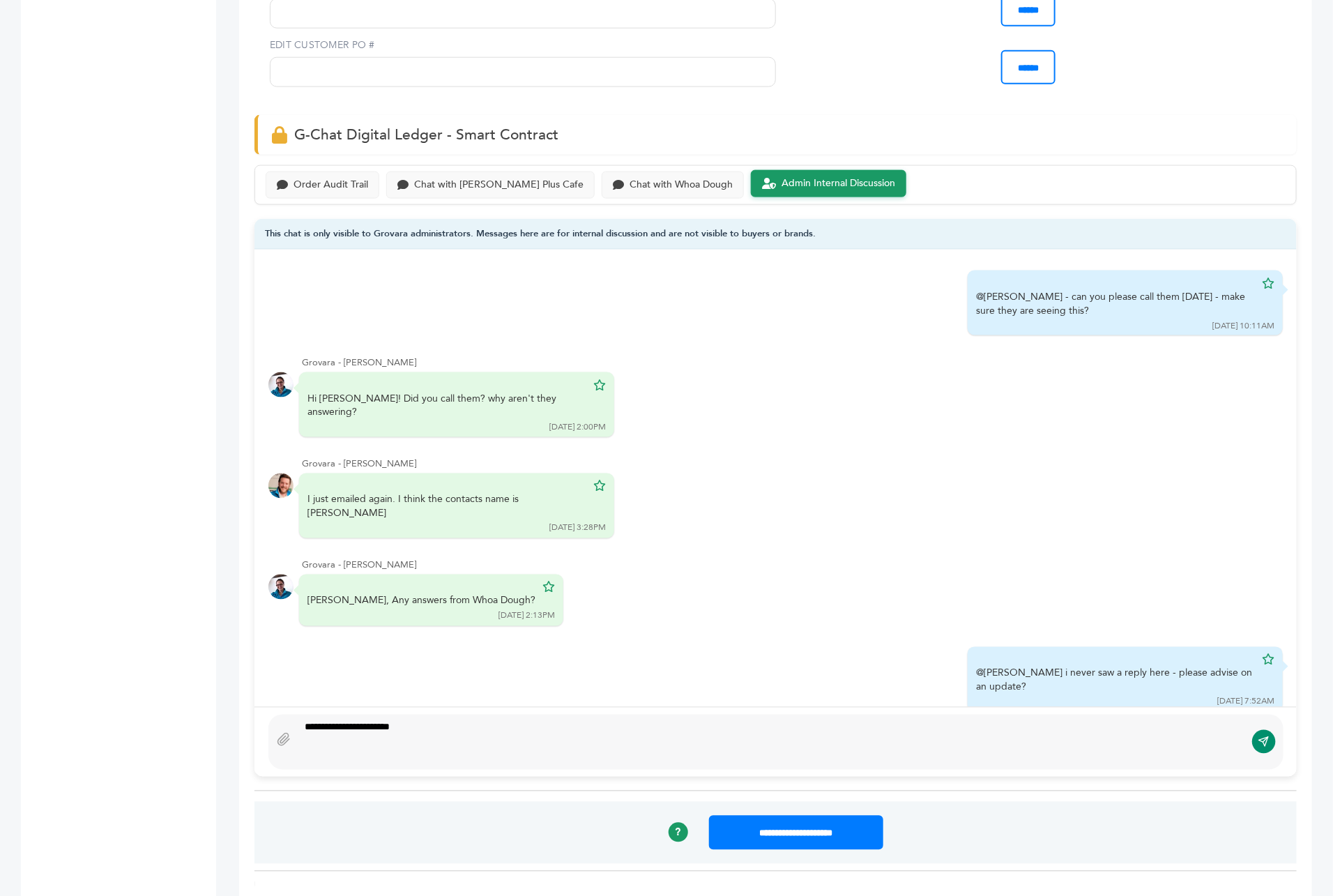
click at [1269, 730] on button "submit" at bounding box center [1264, 742] width 24 height 24
